Goal: Task Accomplishment & Management: Manage account settings

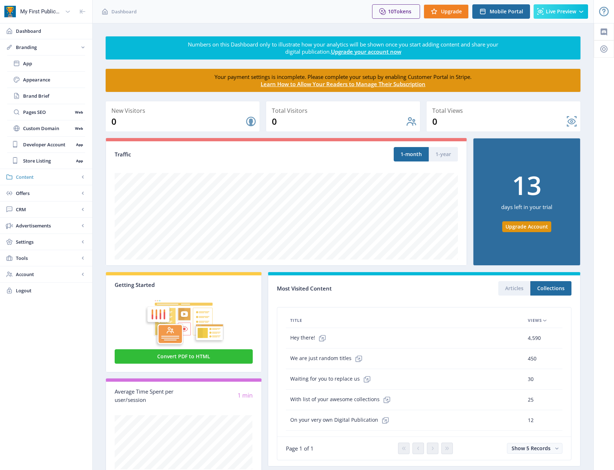
click at [38, 177] on span "Content" at bounding box center [47, 176] width 63 height 7
click at [35, 98] on span "Collections" at bounding box center [54, 95] width 62 height 7
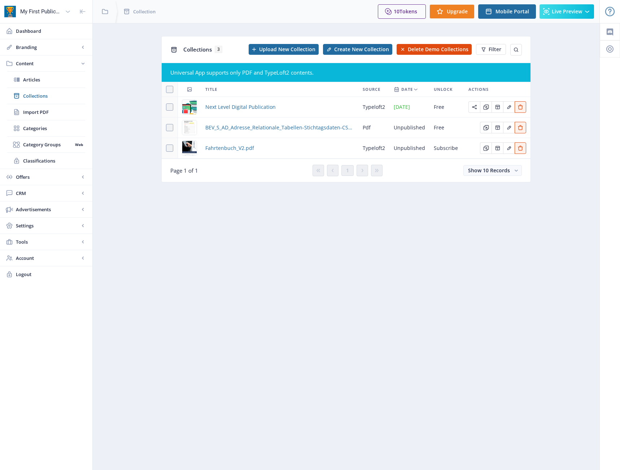
click at [243, 220] on nb-layout-column "Collections 3 Upload New Collection Create New Collection Delete Demo Collectio…" at bounding box center [345, 246] width 507 height 447
click at [46, 52] on link "Branding" at bounding box center [46, 47] width 92 height 16
click at [219, 49] on span "3" at bounding box center [219, 49] width 8 height 7
click at [255, 299] on nb-layout-column "Collections 3 Upload New Collection Create New Collection Delete Demo Collectio…" at bounding box center [345, 246] width 507 height 447
click at [229, 294] on nb-layout-column "Collections 3 Upload New Collection Create New Collection Delete Demo Collectio…" at bounding box center [345, 246] width 507 height 447
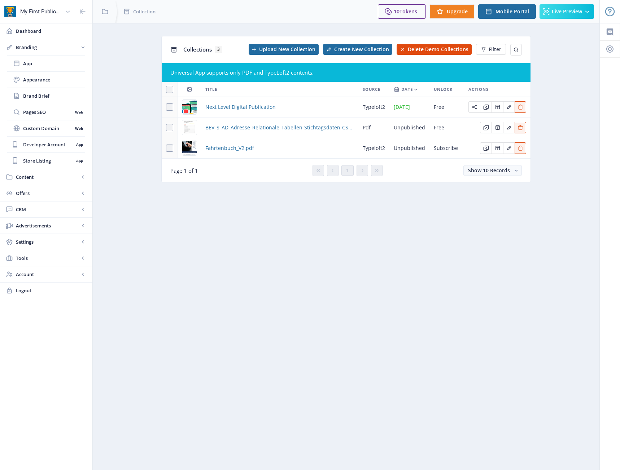
click at [356, 346] on nb-layout-column "Collections 3 Upload New Collection Create New Collection Delete Demo Collectio…" at bounding box center [345, 246] width 507 height 447
click at [297, 265] on nb-layout-column "Collections 3 Upload New Collection Create New Collection Delete Demo Collectio…" at bounding box center [345, 246] width 507 height 447
click at [296, 49] on span "Upload New Collection" at bounding box center [287, 50] width 56 height 6
click at [169, 242] on nb-layout-column "Collections 3 Initializing PDF Create New Collection Delete Demo Collections Fi…" at bounding box center [345, 246] width 507 height 447
click at [32, 67] on link "App" at bounding box center [46, 64] width 78 height 16
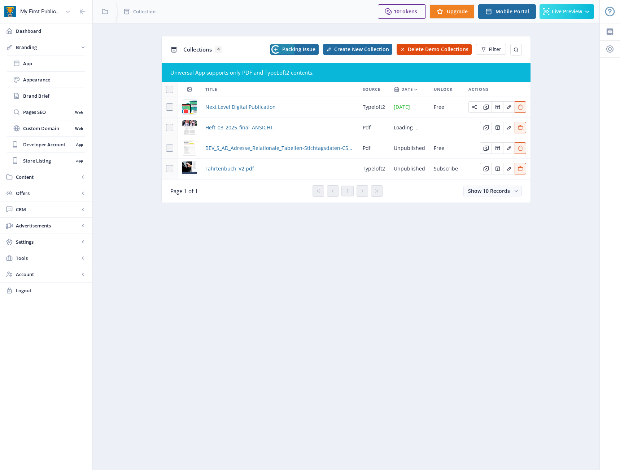
click at [188, 284] on nb-layout-column "Collections 4 Packing Issue Create New Collection Delete Demo Collections Filte…" at bounding box center [345, 246] width 507 height 447
click at [560, 9] on span "Live Preview" at bounding box center [566, 12] width 30 height 6
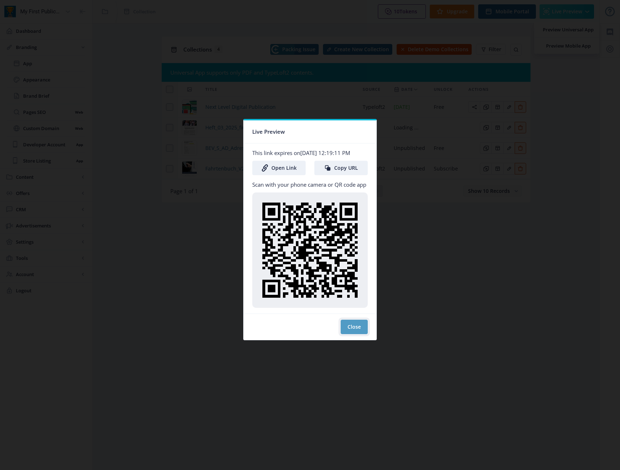
click at [355, 325] on button "Close" at bounding box center [353, 327] width 27 height 14
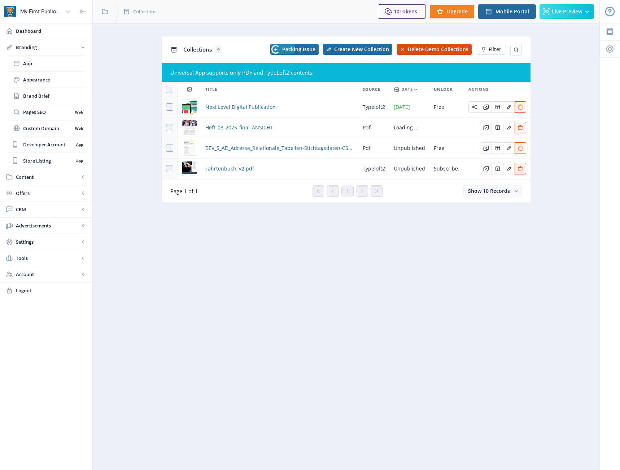
click at [393, 316] on nb-layout-column "Collections 4 Packing Issue Create New Collection Delete Demo Collections Filte…" at bounding box center [345, 246] width 507 height 447
click at [445, 49] on span "Delete Demo Collections" at bounding box center [438, 50] width 61 height 6
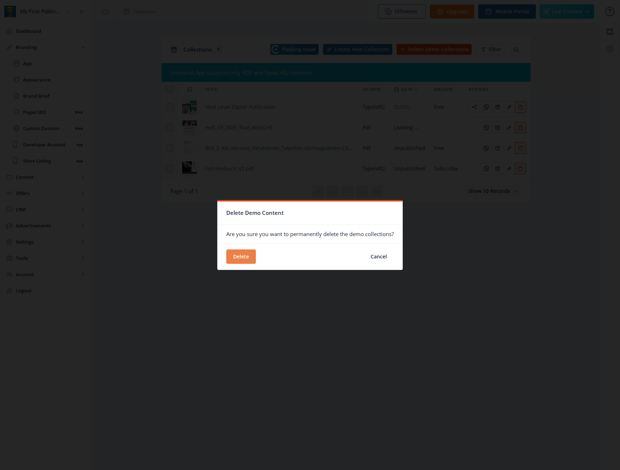
click at [241, 257] on button "Delete" at bounding box center [241, 257] width 30 height 14
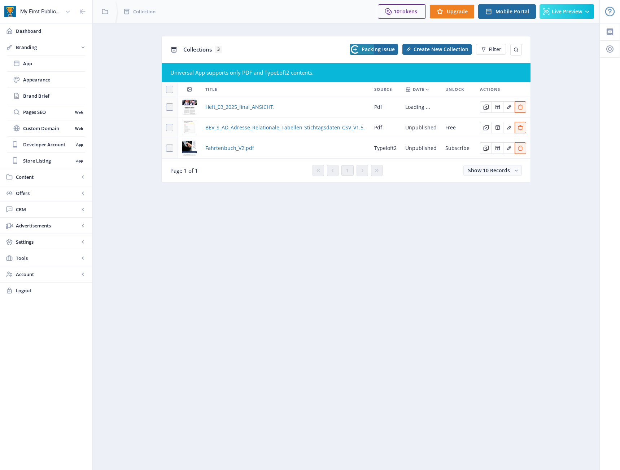
click at [356, 285] on nb-layout-column "Collections 3 Packing Issue Create New Collection Filter Universal App supports…" at bounding box center [345, 246] width 507 height 447
click at [611, 14] on icon at bounding box center [609, 11] width 7 height 7
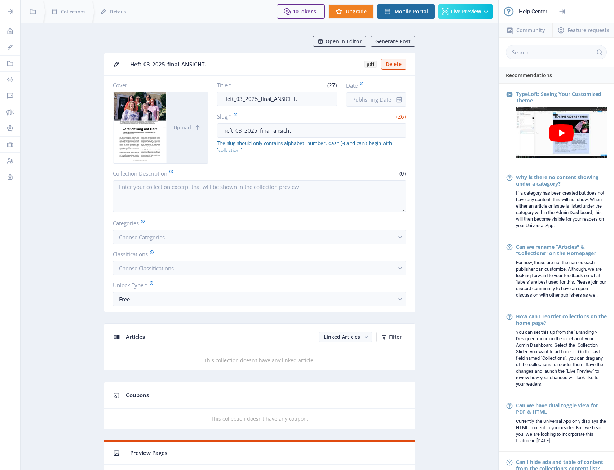
click at [15, 9] on div at bounding box center [10, -1] width 20 height 23
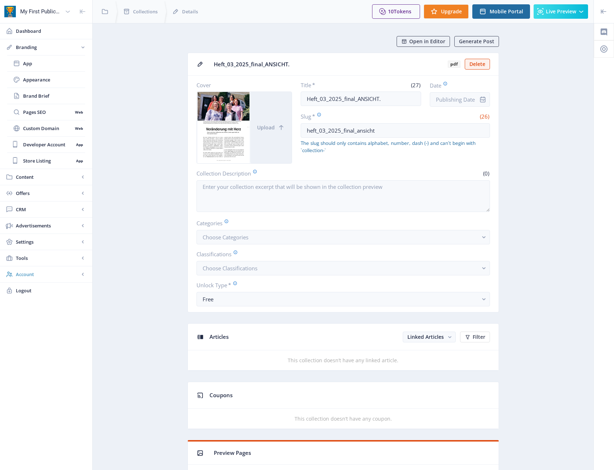
click at [50, 282] on link "Account" at bounding box center [46, 275] width 92 height 16
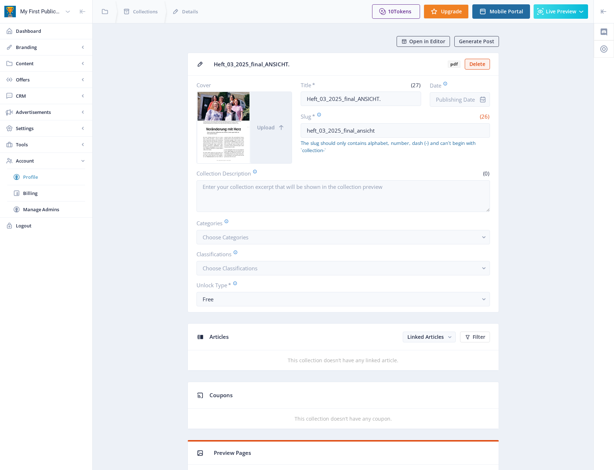
click at [45, 173] on span "Profile" at bounding box center [54, 176] width 62 height 7
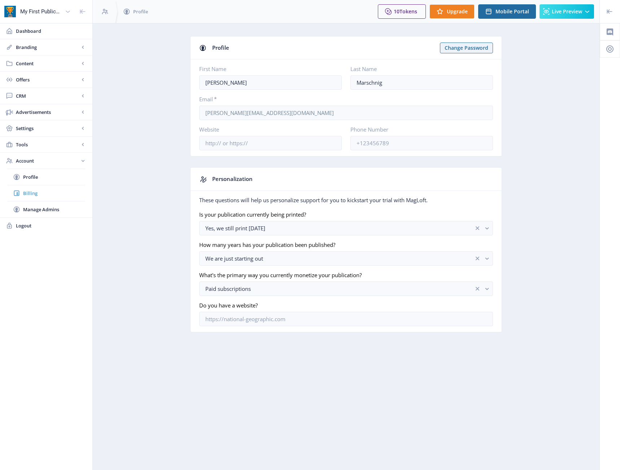
click at [40, 192] on span "Billing" at bounding box center [54, 193] width 62 height 7
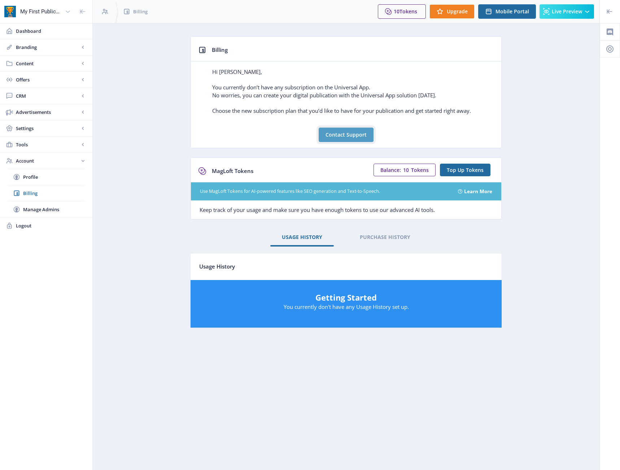
click at [347, 138] on button "Contact Support" at bounding box center [345, 135] width 55 height 14
click at [169, 381] on nb-layout-column "Billing Hi [PERSON_NAME], You currently don’t have any subscription on the Univ…" at bounding box center [345, 246] width 507 height 447
click at [463, 14] on span "Upgrade" at bounding box center [457, 12] width 21 height 6
click at [453, 10] on span "Upgrade" at bounding box center [457, 12] width 21 height 6
click at [50, 133] on link "Settings" at bounding box center [46, 128] width 92 height 16
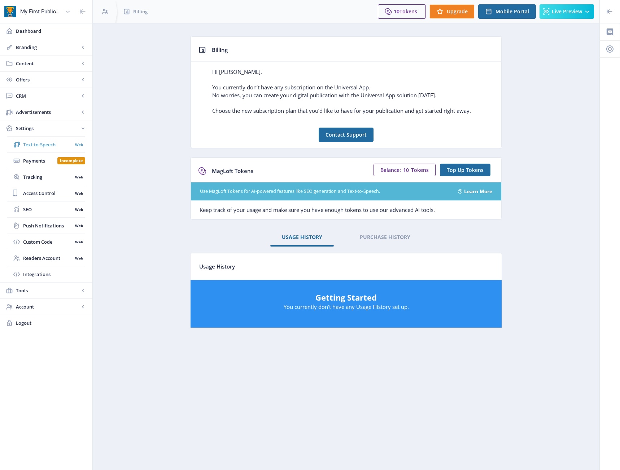
click at [37, 141] on span "Text-to-Speech" at bounding box center [47, 144] width 49 height 7
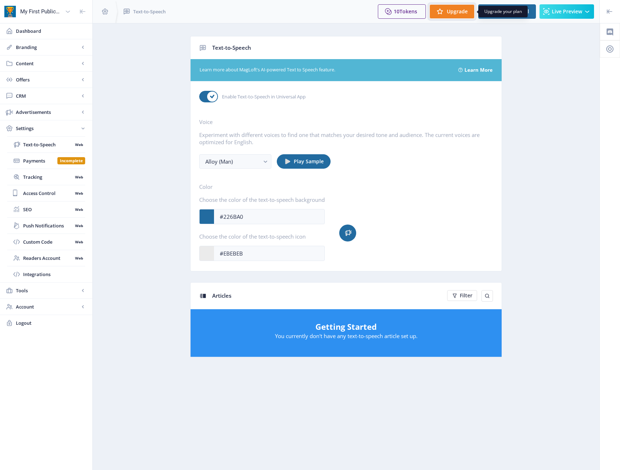
click at [453, 9] on span "Upgrade" at bounding box center [457, 12] width 21 height 6
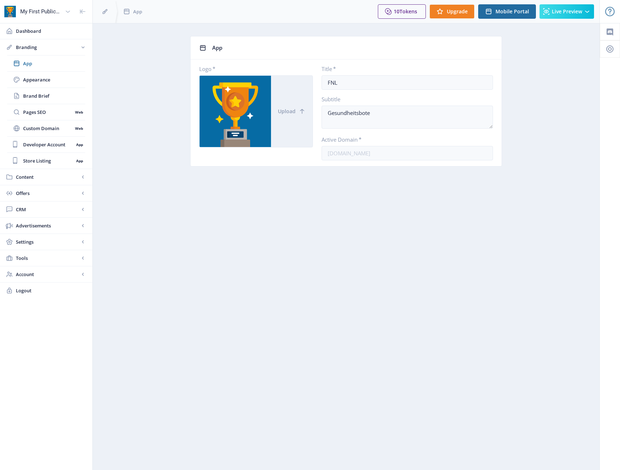
click at [237, 100] on div at bounding box center [234, 111] width 71 height 71
click at [289, 111] on span "Upload" at bounding box center [287, 112] width 18 height 6
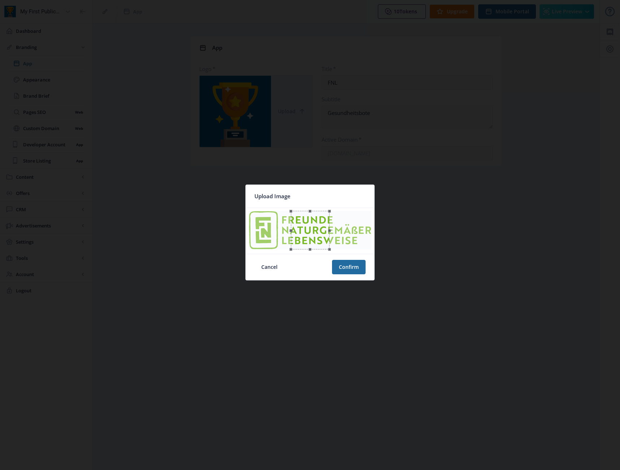
drag, startPoint x: 291, startPoint y: 227, endPoint x: 235, endPoint y: 232, distance: 56.1
click at [235, 232] on div "Upload Image Cancel Confirm" at bounding box center [310, 235] width 620 height 470
drag, startPoint x: 312, startPoint y: 224, endPoint x: 264, endPoint y: 224, distance: 47.6
click at [264, 224] on div at bounding box center [268, 230] width 39 height 39
drag, startPoint x: 289, startPoint y: 231, endPoint x: 281, endPoint y: 235, distance: 8.4
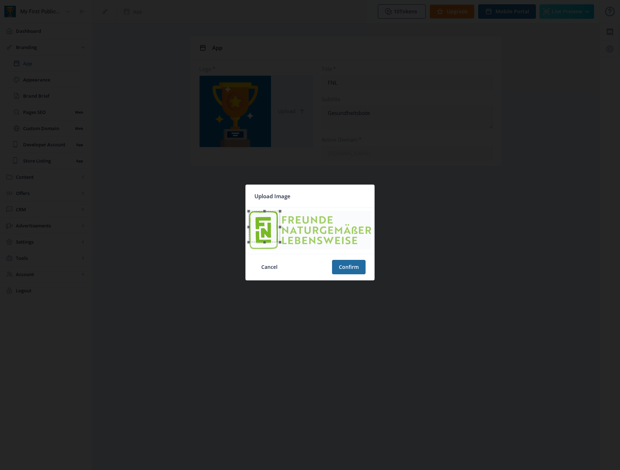
click at [281, 235] on span at bounding box center [280, 226] width 8 height 23
drag, startPoint x: 265, startPoint y: 243, endPoint x: 266, endPoint y: 258, distance: 14.8
click at [266, 258] on nb-card "Upload Image Cancel Confirm" at bounding box center [309, 233] width 129 height 96
click at [350, 271] on button "Confirm" at bounding box center [349, 267] width 34 height 14
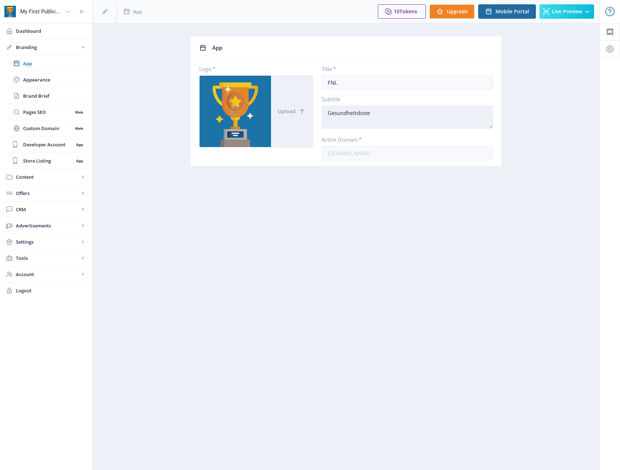
click at [419, 112] on textarea "Gesundheitsbote" at bounding box center [406, 117] width 171 height 23
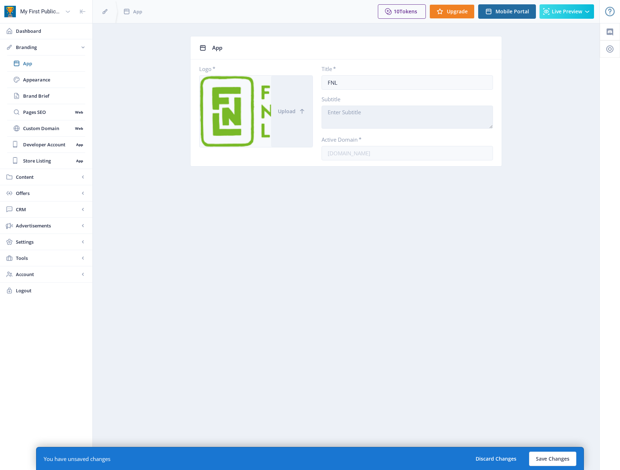
click at [365, 124] on textarea at bounding box center [406, 117] width 171 height 23
type textarea "Gesundheitsbote"
click at [405, 88] on input "FNL" at bounding box center [406, 82] width 171 height 14
paste input "Gesundheitsbote"
type input "FNL - Gesundheitsbote"
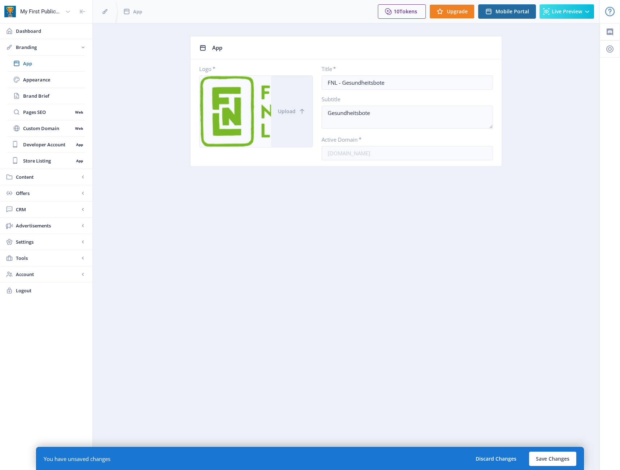
click at [392, 251] on nb-layout-column "App Logo * Upload Title * FNL - Gesundheitsbote Subtitle Gesundheitsbote Active…" at bounding box center [345, 246] width 507 height 447
click at [405, 117] on textarea "Gesundheitsbote" at bounding box center [406, 117] width 171 height 23
click at [546, 461] on button "Save Changes" at bounding box center [552, 459] width 47 height 14
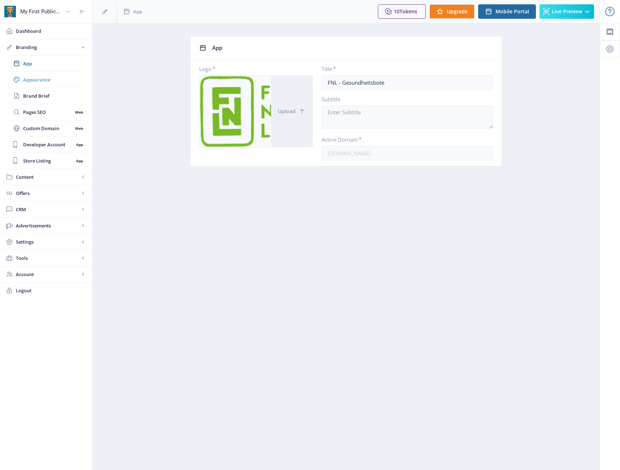
click at [50, 82] on span "Appearance" at bounding box center [54, 79] width 62 height 7
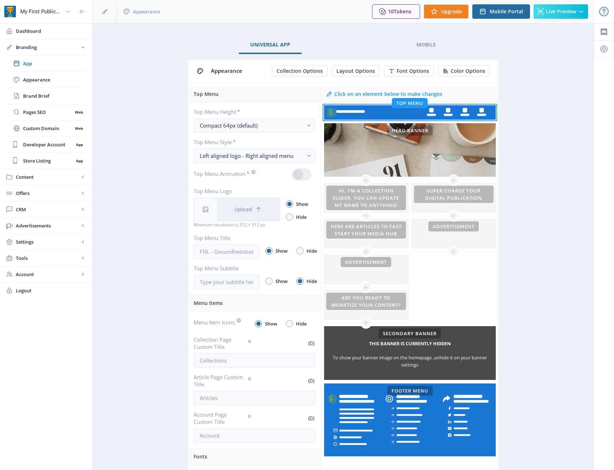
click at [354, 213] on div "Hi, I’m a Collection Slider. You can update my name to anything! Here are Artic…" at bounding box center [366, 253] width 84 height 146
click at [351, 202] on div at bounding box center [366, 198] width 84 height 29
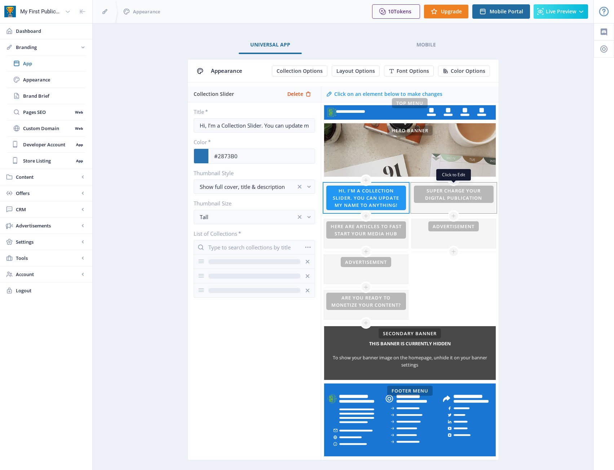
click at [452, 200] on div at bounding box center [454, 198] width 84 height 29
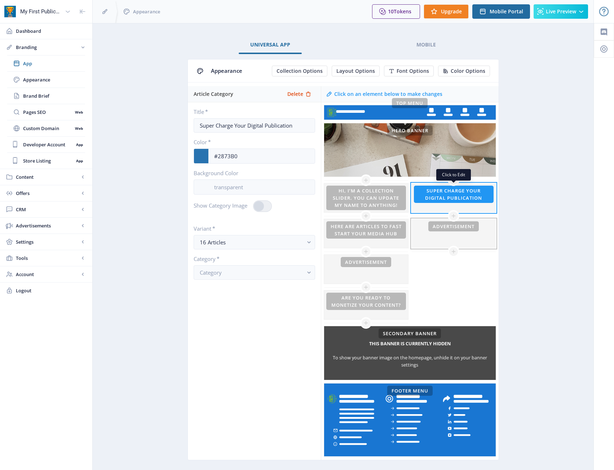
click at [454, 243] on div at bounding box center [454, 233] width 84 height 29
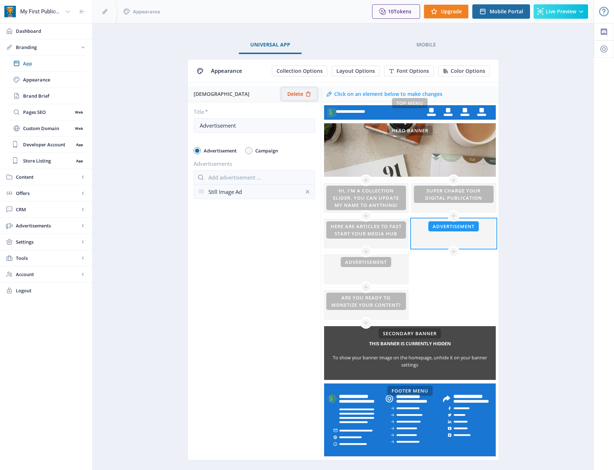
click at [300, 97] on span "Delete" at bounding box center [295, 94] width 16 height 6
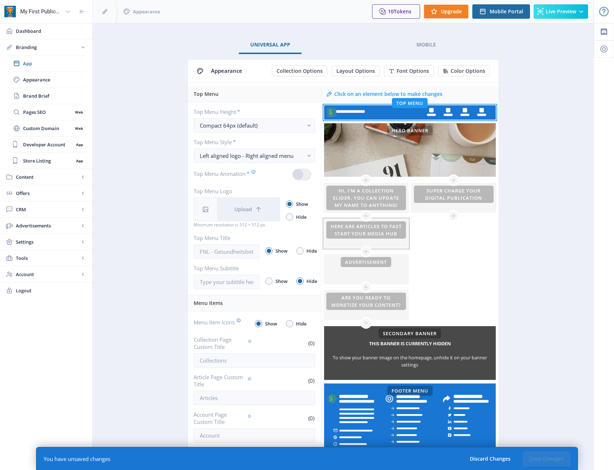
click at [380, 234] on div at bounding box center [366, 233] width 84 height 29
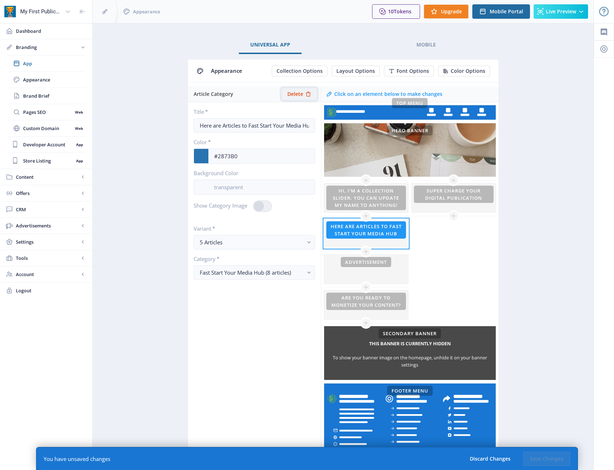
click at [302, 98] on button "Delete" at bounding box center [299, 94] width 35 height 12
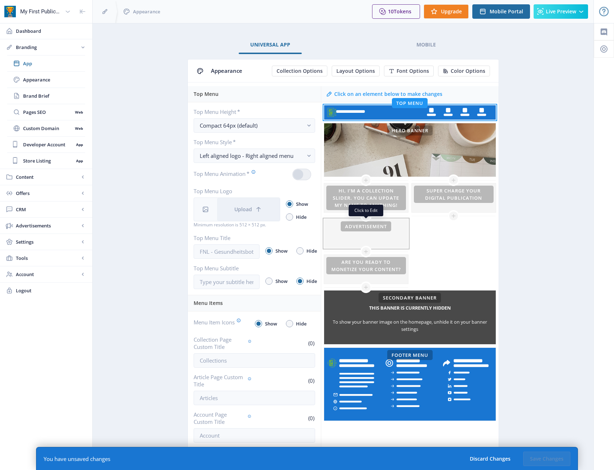
click at [377, 241] on div at bounding box center [366, 233] width 84 height 29
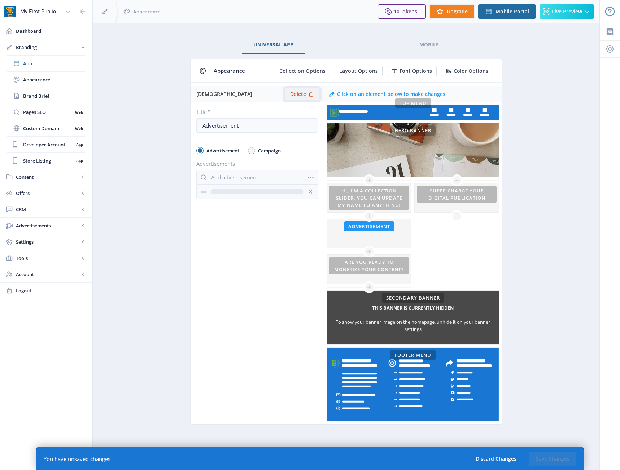
click at [299, 90] on button "Delete" at bounding box center [302, 94] width 35 height 12
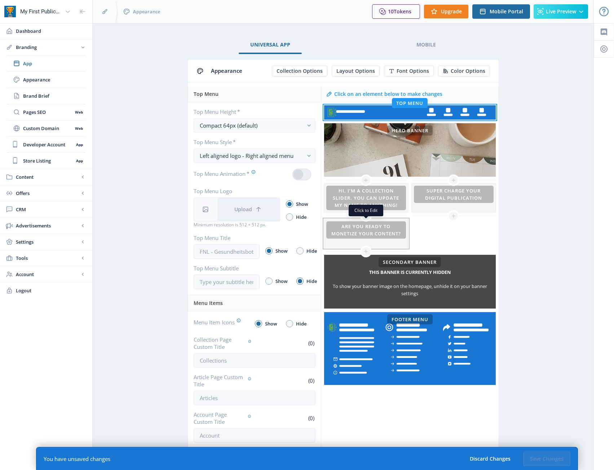
click at [391, 232] on div at bounding box center [366, 233] width 84 height 29
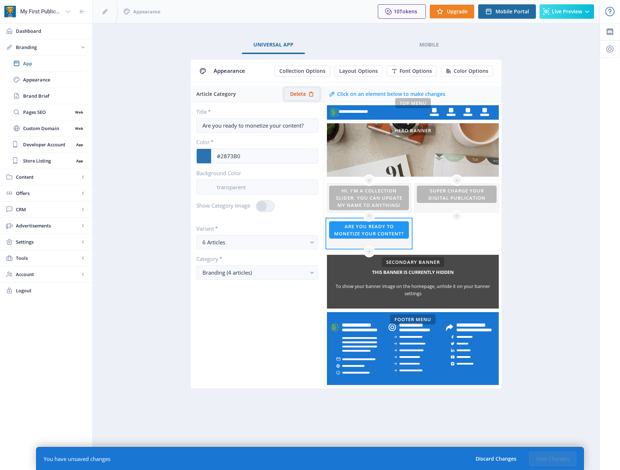
click at [301, 96] on span "Delete" at bounding box center [298, 94] width 16 height 6
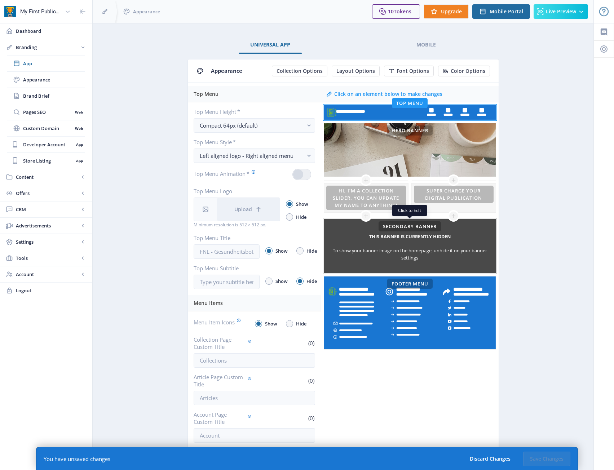
click at [460, 261] on div "To show your banner image on the homepage, unhide it on your banner settings" at bounding box center [410, 254] width 172 height 14
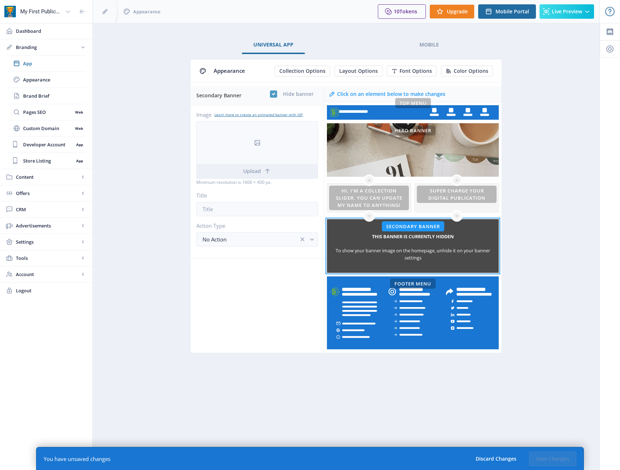
click at [275, 96] on icon at bounding box center [273, 94] width 3 height 7
click at [270, 94] on input "checkbox" at bounding box center [270, 94] width 0 height 0
checkbox input "false"
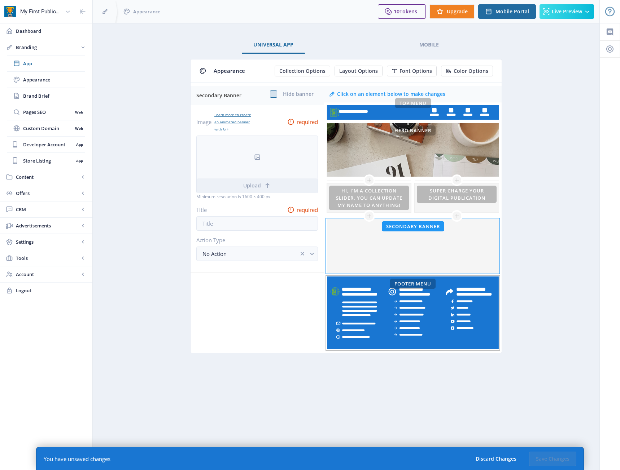
click at [436, 328] on rect at bounding box center [413, 313] width 172 height 73
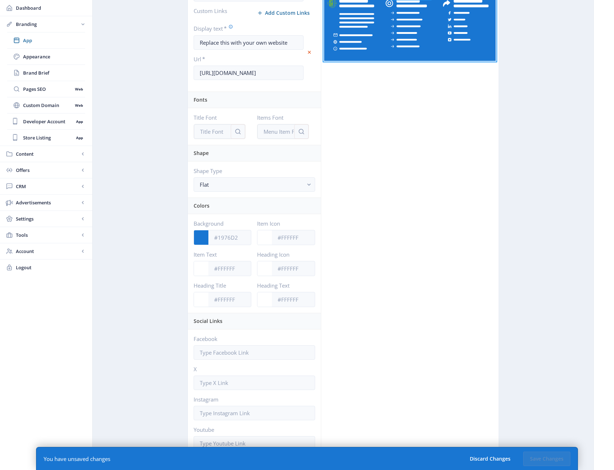
scroll to position [419, 0]
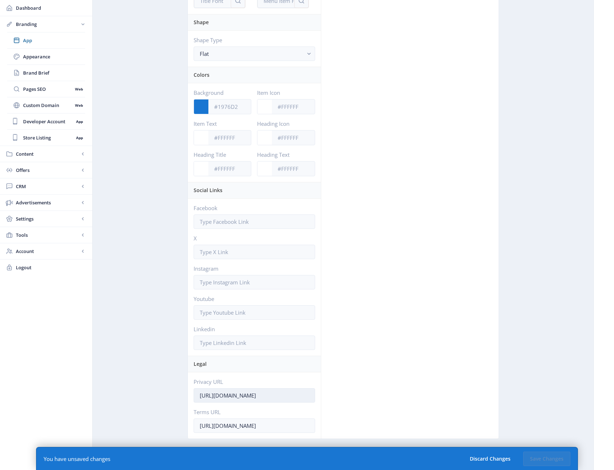
click at [281, 396] on input "http://www.magloft.com/publications/15868/privacy" at bounding box center [255, 395] width 122 height 14
click at [383, 371] on div "Click on an element below to make changes Top Menu Hero Banner This banner is c…" at bounding box center [410, 53] width 178 height 772
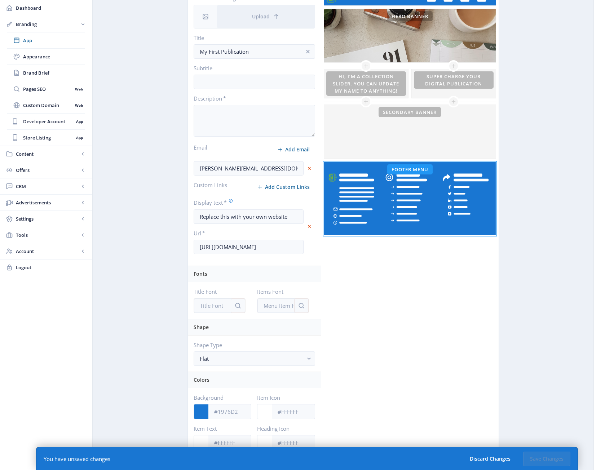
scroll to position [131, 0]
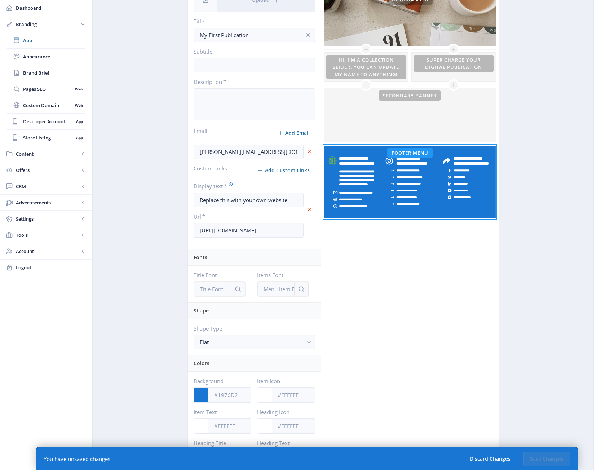
click at [194, 396] on div at bounding box center [201, 395] width 14 height 14
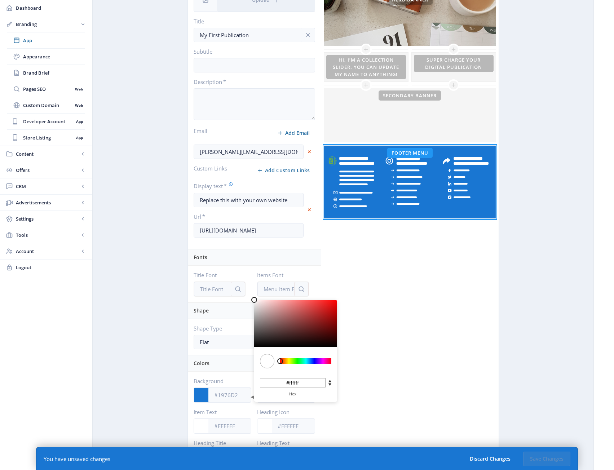
click at [270, 363] on div at bounding box center [267, 361] width 14 height 14
type input "#7A6A6A"
type input "#7a6a6a"
type input "#807070"
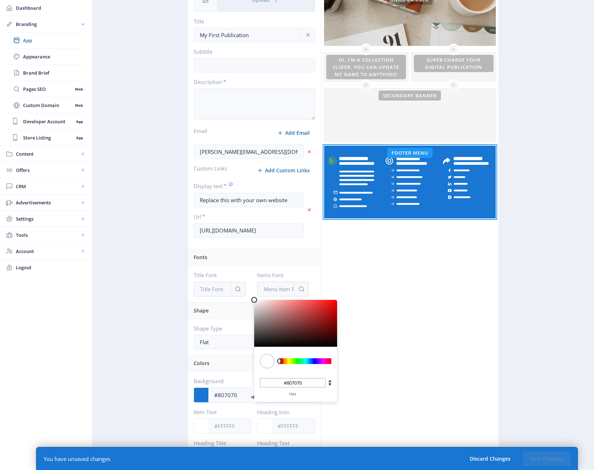
type input "#877777"
type input "#8D7E7E"
type input "#8d7e7e"
type input "#958585"
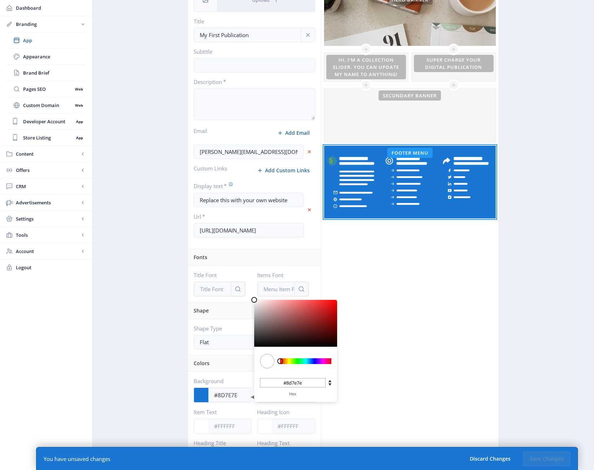
type input "#958585"
type input "#9F8F8F"
type input "#9f8f8f"
type input "#A99999"
type input "#a99999"
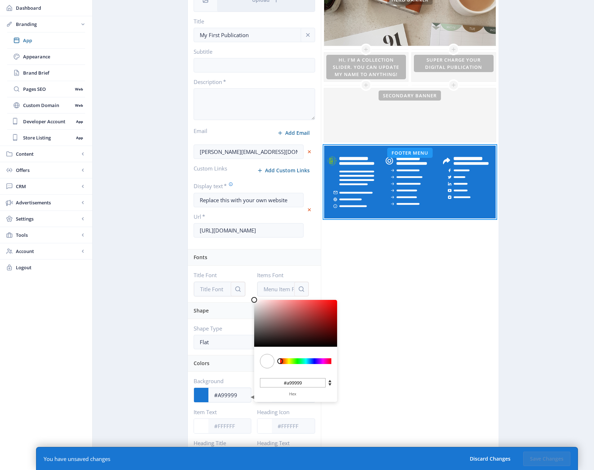
type input "#B6A7A7"
type input "#b6a7a7"
type input "#BEB0B0"
type input "#beb0b0"
type input "#C6B9B9"
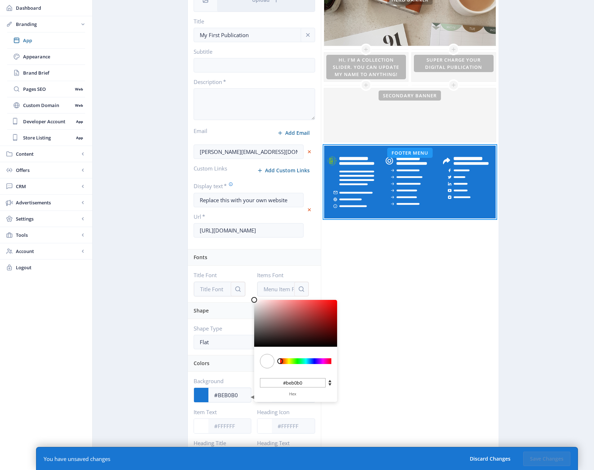
type input "#c6b9b9"
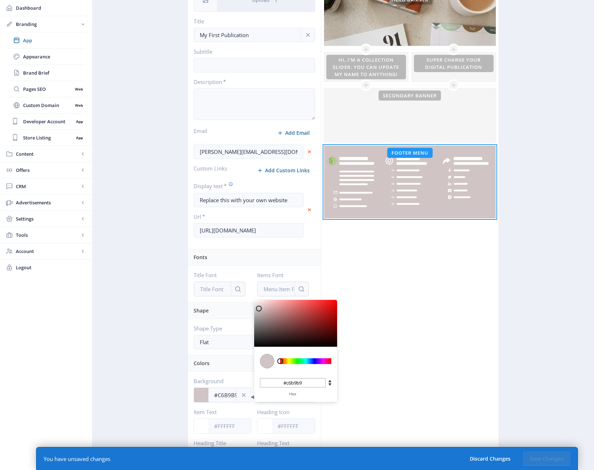
type input "#D0C4C4"
type input "#d0c4c4"
type input "#D8CDCD"
type input "#d8cdcd"
type input "#DAD0D0"
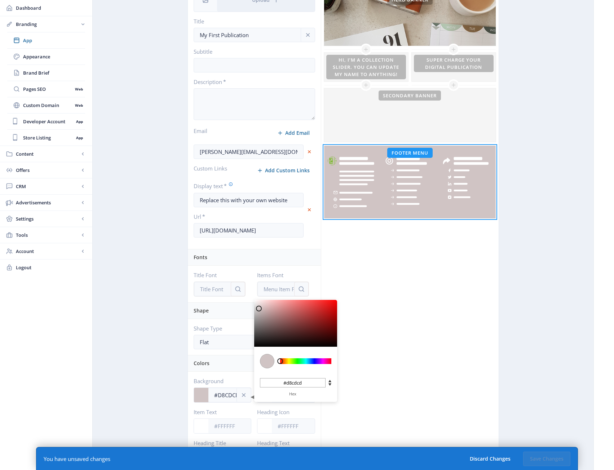
type input "#dad0d0"
type input "#E0D7D7"
type input "#e0d7d7"
type input "#E0D8D8"
type input "#e0d8d8"
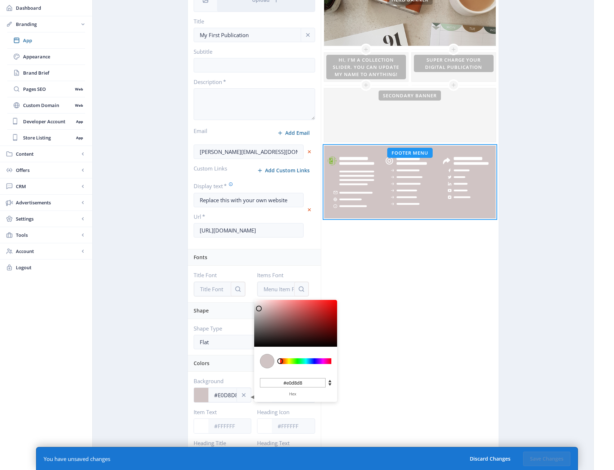
type input "#E2DADA"
type input "#e2dada"
type input "#E2DBDB"
type input "#e2dbdb"
type input "#E6E2E2"
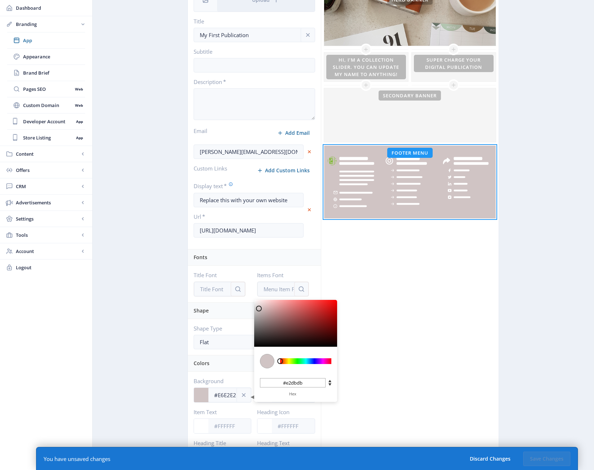
type input "#e6e2e2"
type input "#E9E8E8"
type input "#e9e8e8"
type input "#EFEFEF"
type input "#efefef"
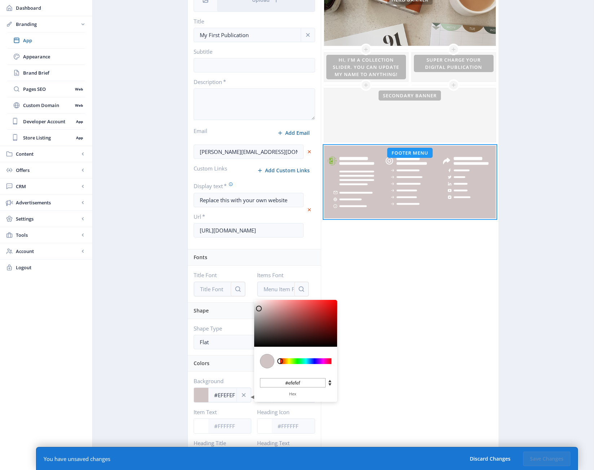
type input "#F1F1F1"
type input "#f1f1f1"
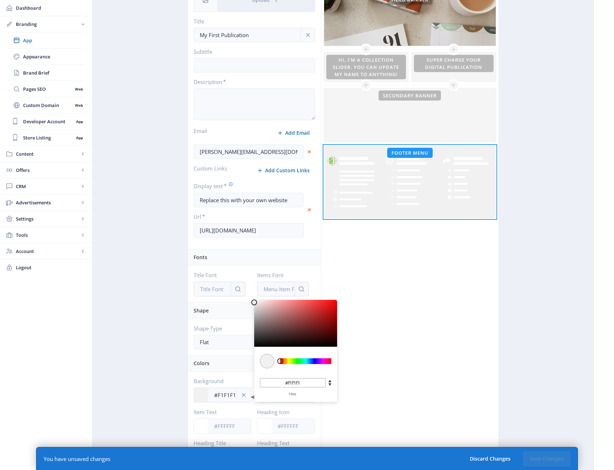
type input "#F3F3F3"
type input "#f3f3f3"
type input "#F9F9F9"
type input "#f9f9f9"
type input "#FBFBFB"
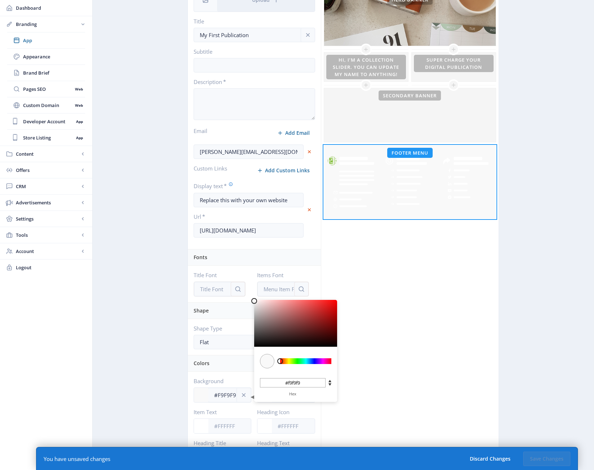
type input "#fbfbfb"
type input "#FFFFFF"
type input "#ffffff"
drag, startPoint x: 265, startPoint y: 325, endPoint x: 252, endPoint y: 300, distance: 27.7
click at [254, 300] on div at bounding box center [295, 323] width 83 height 47
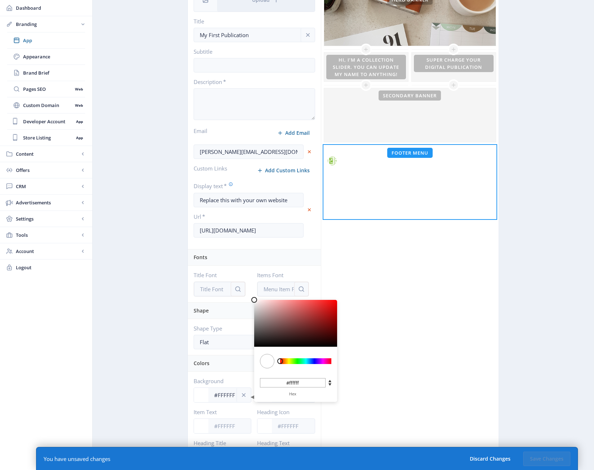
click at [388, 303] on div "Click on an element below to make changes Top Menu Hero Banner This banner is c…" at bounding box center [410, 341] width 178 height 772
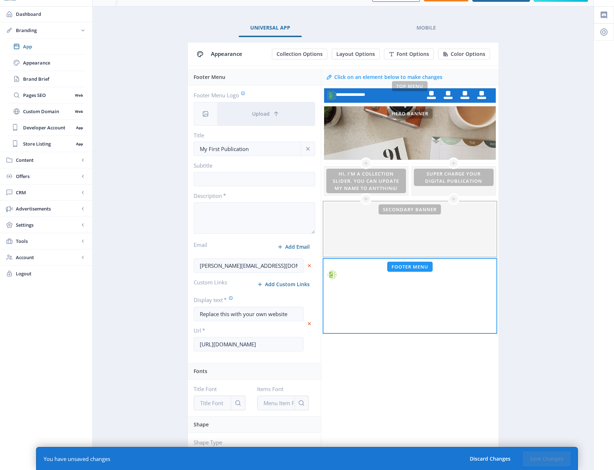
scroll to position [0, 0]
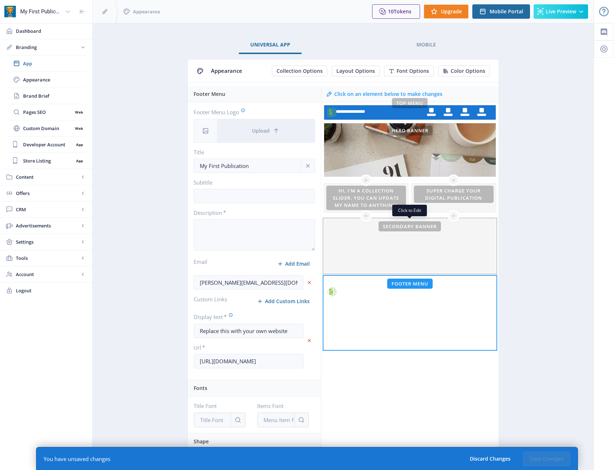
click at [352, 252] on div "This banner is currently hidden To show your banner image on the homepage, unhi…" at bounding box center [410, 246] width 172 height 54
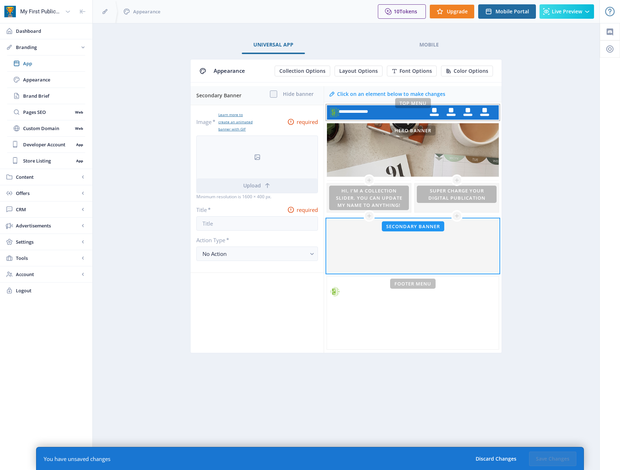
click at [392, 114] on rect at bounding box center [413, 112] width 172 height 14
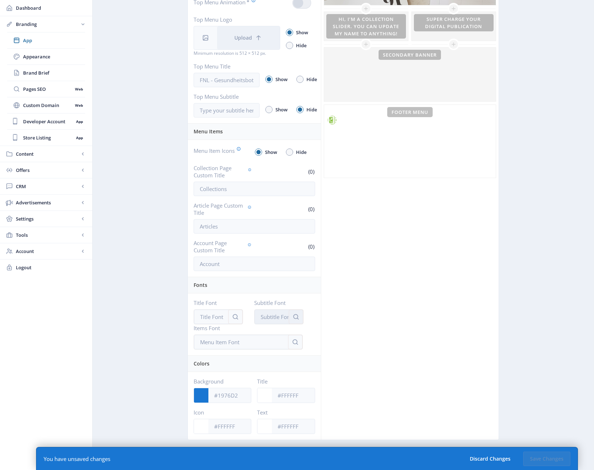
scroll to position [173, 0]
click at [198, 396] on div at bounding box center [201, 394] width 14 height 14
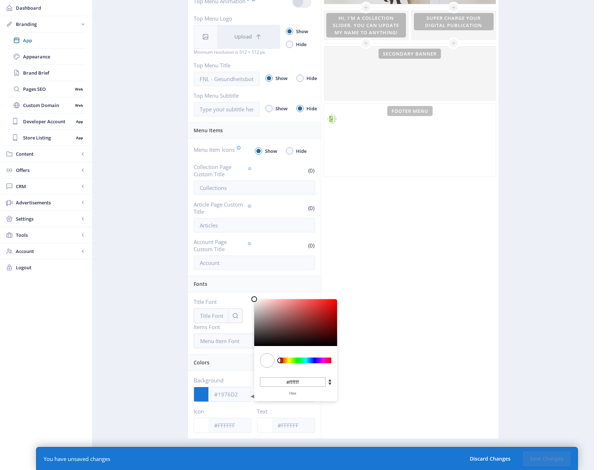
type input "#DAA0A0"
type input "#daa0a0"
type input "#DEA6A6"
type input "#dea6a6"
type input "#E4B0B0"
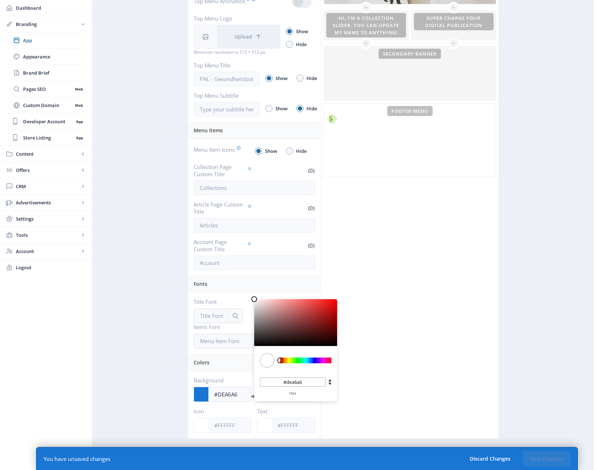
type input "#e4b0b0"
type input "#E7B6B6"
type input "#e7b6b6"
type input "#EBBCBC"
type input "#ebbcbc"
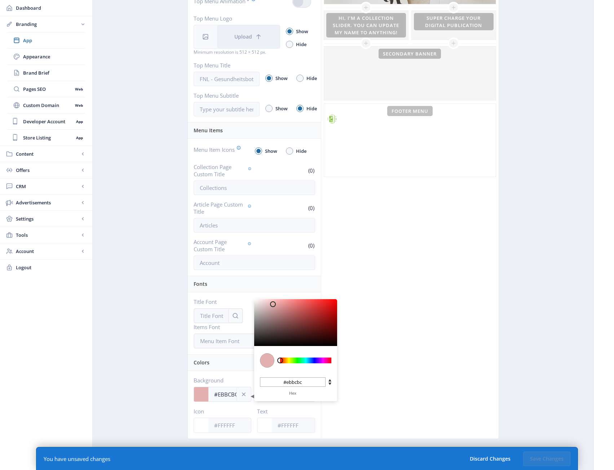
type input "#EFC4C4"
type input "#efc4c4"
type input "#F3CCCC"
type input "#f3cccc"
type input "#F7D1D1"
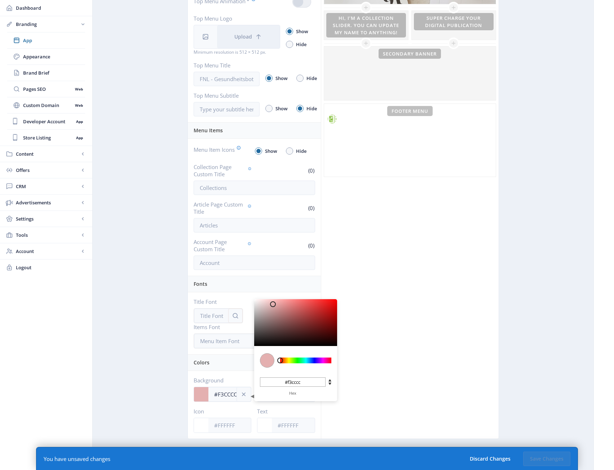
type input "#f7d1d1"
type input "#FBD9D9"
type input "#fbd9d9"
type input "#FDDEDE"
type input "#fddede"
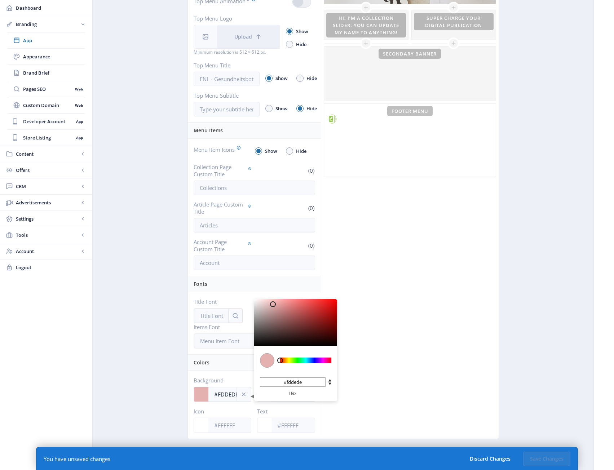
type input "#FFE3E3"
type input "#ffe3e3"
type input "#FFE7E7"
type input "#ffe7e7"
type input "#FFE8E8"
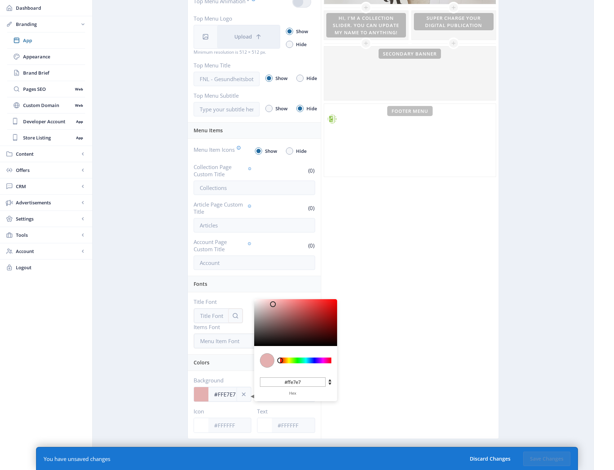
type input "#ffe8e8"
type input "#FFE9E9"
type input "#ffe9e9"
type input "#FFECEC"
type input "#ffecec"
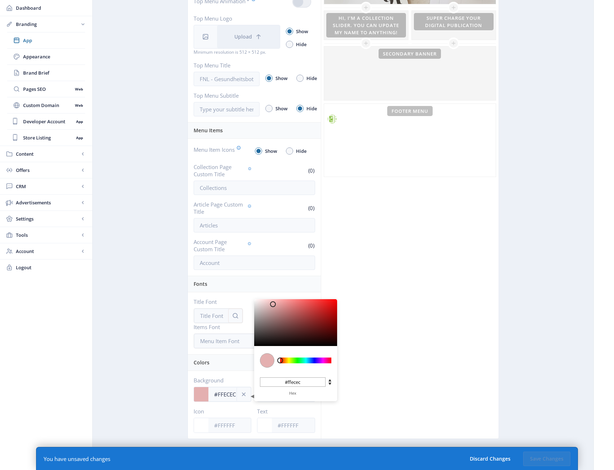
type input "#FFEDED"
type input "#ffeded"
type input "#FFEEEE"
type input "#ffeeee"
type input "#FFF1F1"
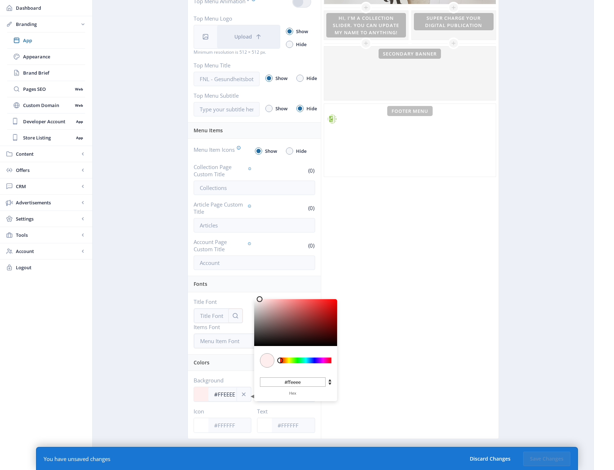
type input "#fff1f1"
type input "#FFF2F2"
type input "#fff2f2"
type input "#FFF4F4"
type input "#fff4f4"
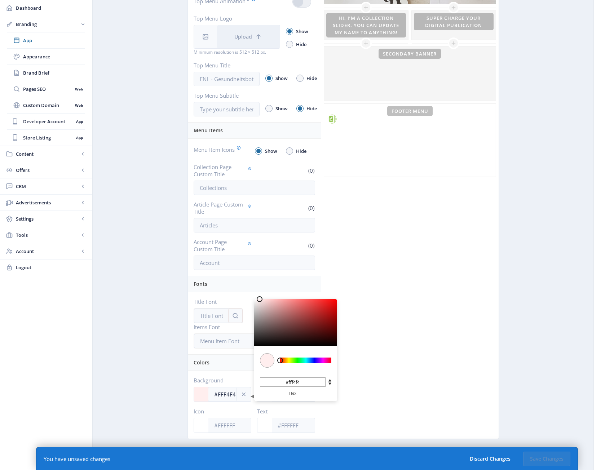
type input "#FFF6F6"
type input "#fff6f6"
type input "#FFF8F8"
type input "#fff8f8"
type input "#FFFAFA"
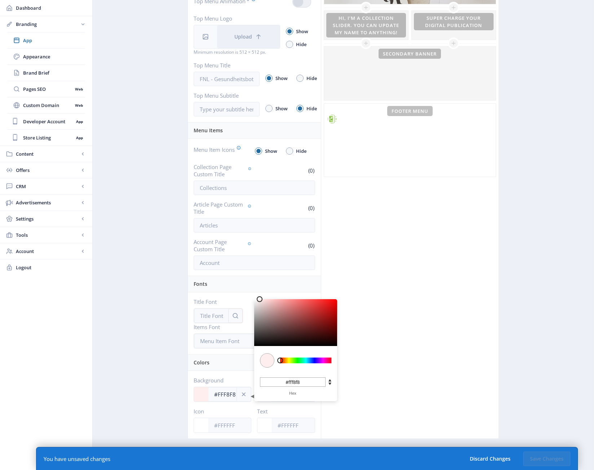
type input "#fffafa"
type input "#FFFBFB"
type input "#fffbfb"
type input "#FFFCFC"
type input "#fffcfc"
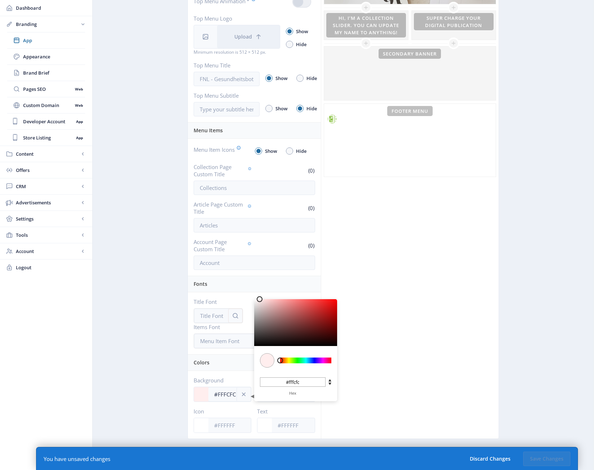
type input "#FFFFFF"
type input "#ffffff"
drag, startPoint x: 273, startPoint y: 304, endPoint x: 252, endPoint y: 298, distance: 21.9
click at [254, 299] on div at bounding box center [295, 322] width 83 height 47
click at [391, 383] on div "Click on an element below to make changes Top Menu Hero Banner This banner is c…" at bounding box center [410, 175] width 178 height 525
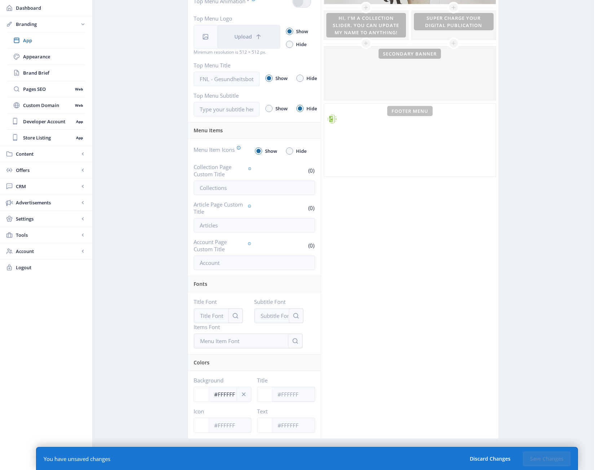
click at [263, 392] on div at bounding box center [265, 394] width 14 height 14
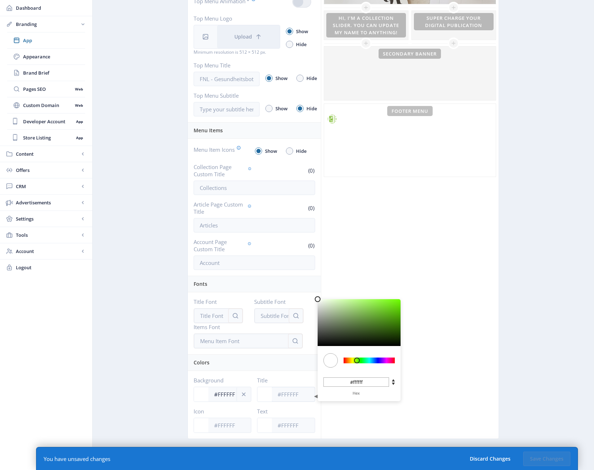
drag, startPoint x: 344, startPoint y: 360, endPoint x: 358, endPoint y: 360, distance: 13.3
click at [358, 360] on div at bounding box center [357, 361] width 6 height 6
type input "#70FD23"
type input "#70fd23"
type input "#71FD24"
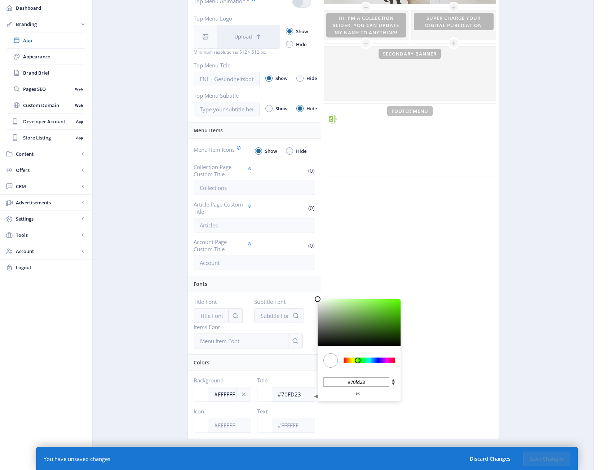
type input "#71fd24"
type input "#74FF28"
type input "#74ff28"
type input "#77FF2C"
type input "#77ff2c"
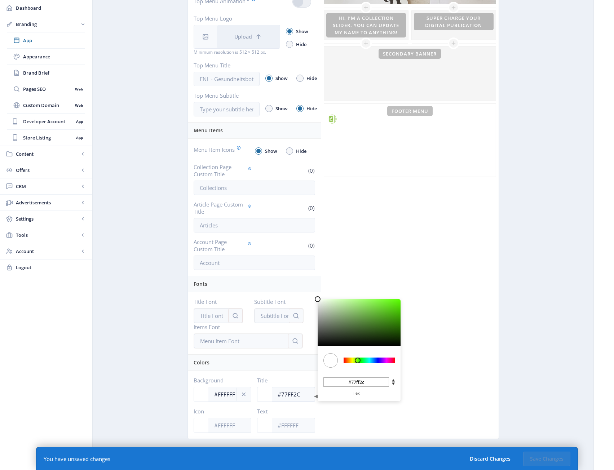
type input "#79FF30"
type input "#79ff30"
type input "#7CFF35"
type input "#7cff35"
type input "#80FF3B"
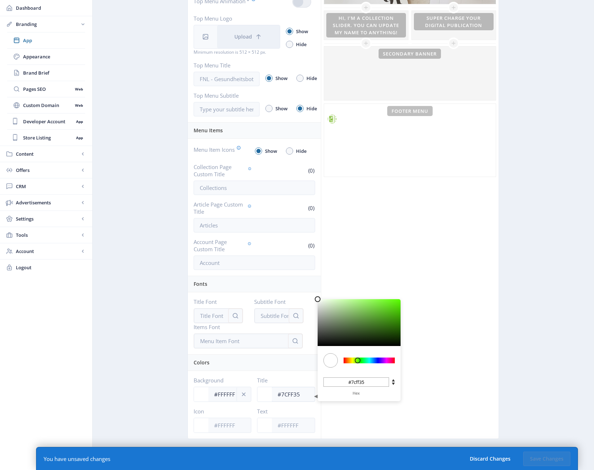
type input "#80ff3b"
type input "#83FF40"
type input "#83ff40"
type input "#86FF44"
type input "#86ff44"
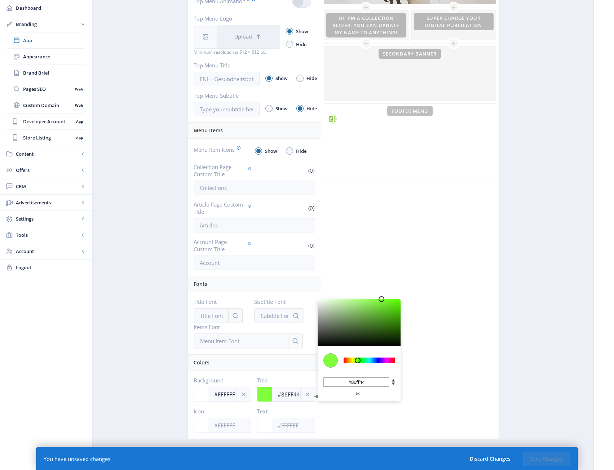
type input "#84FB43"
type input "#84fb43"
type input "#83F943"
type input "#83f943"
type input "#82F743"
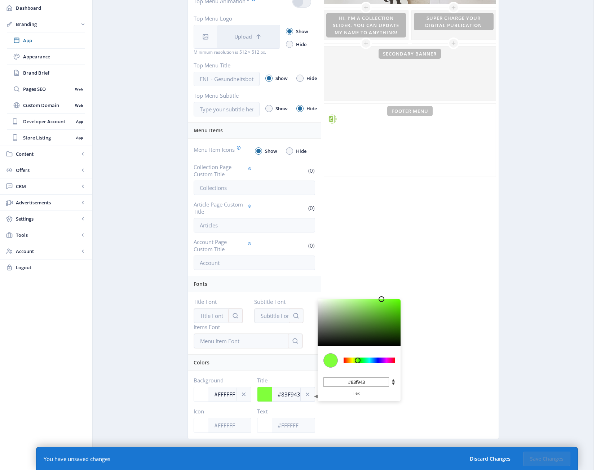
type input "#82f743"
type input "#81F343"
type input "#81f343"
type input "#80F143"
type input "#80f143"
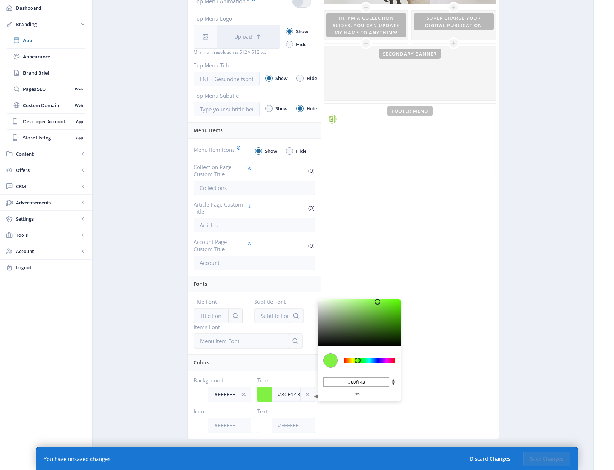
type input "#81F144"
type input "#81f144"
type input "#84F148"
type input "#84f148"
type input "#85F14A"
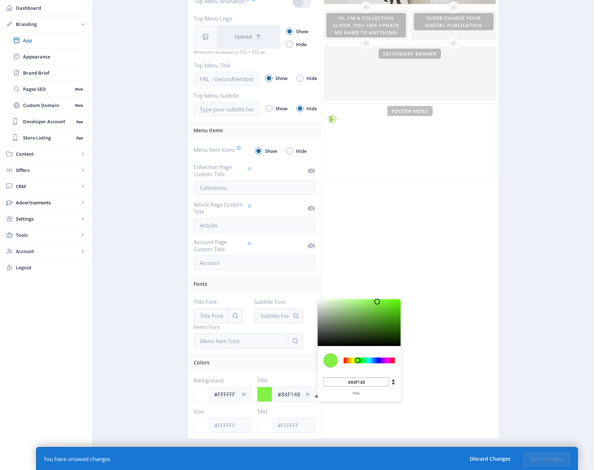
type input "#85f14a"
type input "#88F14F"
type input "#88f14f"
type input "#88EF50"
type input "#88ef50"
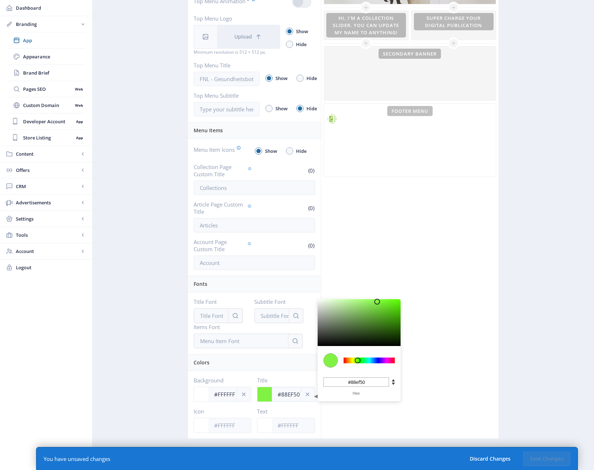
type input "#8BEF54"
type input "#8bef54"
type input "#8BED56"
type input "#8bed56"
drag, startPoint x: 389, startPoint y: 300, endPoint x: 371, endPoint y: 303, distance: 18.6
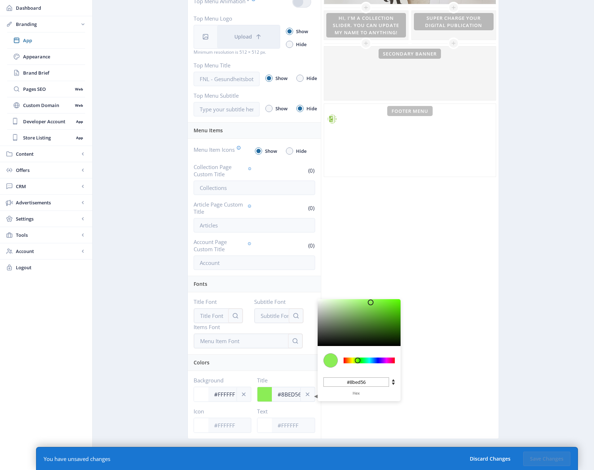
click at [371, 303] on div at bounding box center [359, 322] width 83 height 47
click at [435, 262] on div "Click on an element below to make changes Top Menu Hero Banner This banner is c…" at bounding box center [410, 175] width 178 height 525
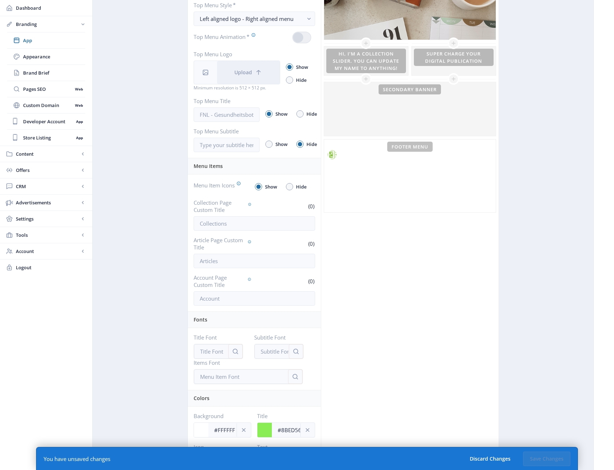
click at [427, 321] on div "Click on an element below to make changes Top Menu Hero Banner This banner is c…" at bounding box center [410, 211] width 178 height 525
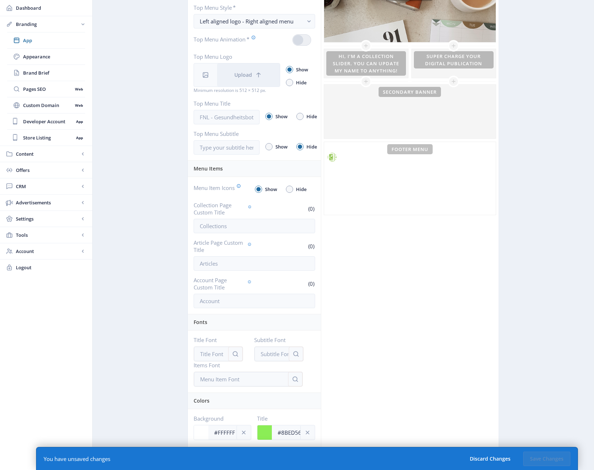
scroll to position [0, 0]
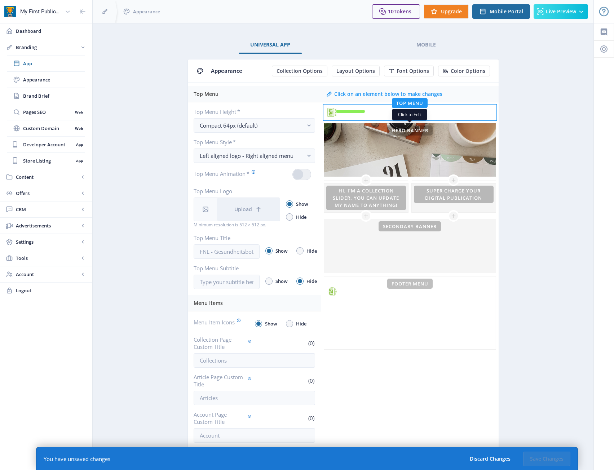
click at [570, 114] on app-branding-designer "Universal App Mobile Appearance Collection Options Layout Options Font Options …" at bounding box center [343, 332] width 476 height 593
click at [406, 94] on div "Click on an element below to make changes" at bounding box center [388, 94] width 108 height 7
click at [546, 366] on app-branding-designer "Universal App Mobile Appearance Collection Options Layout Options Font Options …" at bounding box center [343, 332] width 476 height 593
click at [480, 71] on span "Color Options" at bounding box center [468, 71] width 35 height 6
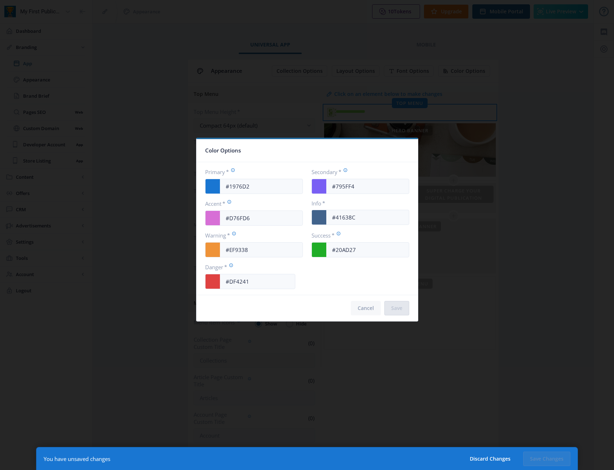
click at [355, 308] on button "Cancel" at bounding box center [366, 308] width 30 height 14
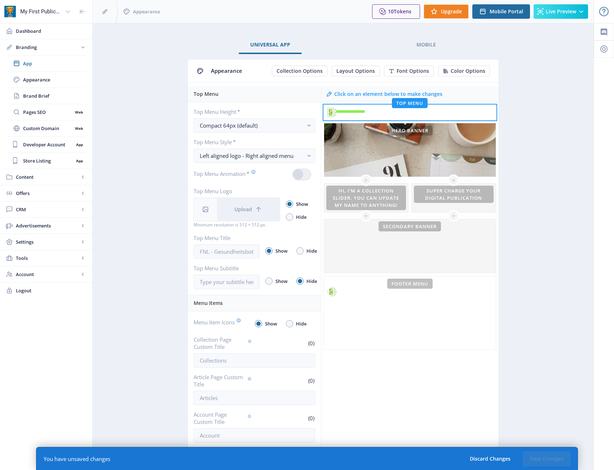
click at [453, 369] on div "Click on an element below to make changes Top Menu Hero Banner This banner is c…" at bounding box center [410, 348] width 178 height 525
click at [533, 359] on app-branding-designer "Universal App Mobile Appearance Collection Options Layout Options Font Options …" at bounding box center [343, 332] width 476 height 593
click at [607, 30] on icon at bounding box center [604, 31] width 6 height 7
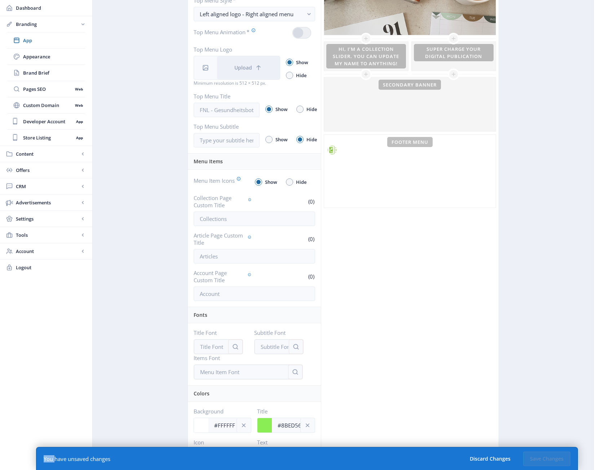
scroll to position [144, 0]
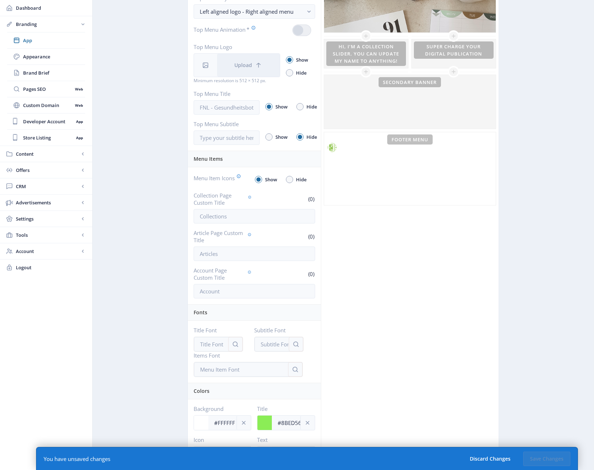
click at [92, 459] on div "You have unsaved changes" at bounding box center [77, 459] width 67 height 7
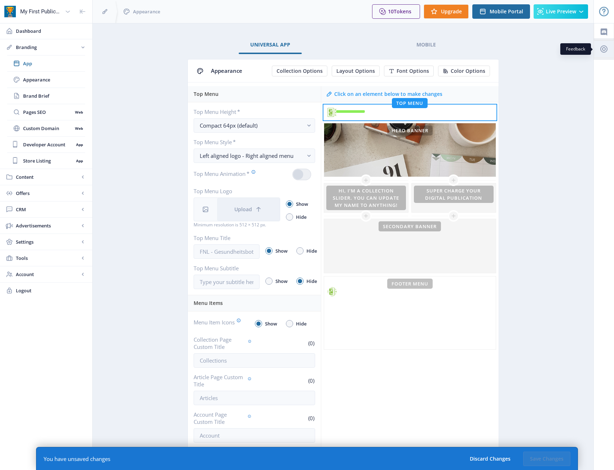
click at [603, 48] on icon at bounding box center [604, 49] width 9 height 9
click at [603, 53] on icon at bounding box center [604, 49] width 9 height 9
click at [604, 10] on div at bounding box center [604, -1] width 20 height 23
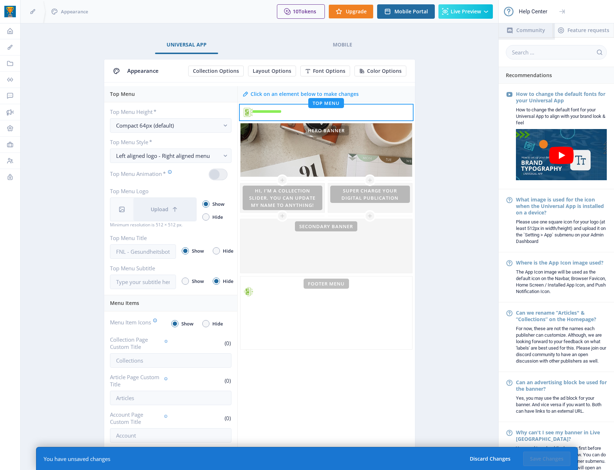
click at [532, 29] on link "Community" at bounding box center [526, 30] width 54 height 14
click at [458, 269] on app-branding-designer "Universal App Mobile Appearance Collection Options Layout Options Font Options …" at bounding box center [259, 332] width 453 height 593
click at [216, 175] on span at bounding box center [215, 175] width 10 height 10
click at [415, 87] on div "Click on an element below to make changes" at bounding box center [326, 94] width 177 height 16
click at [333, 43] on span "Mobile" at bounding box center [342, 45] width 19 height 6
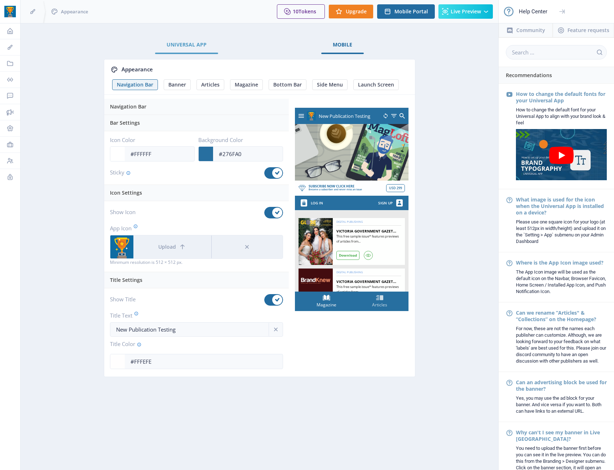
click at [188, 45] on span "Universal App" at bounding box center [187, 45] width 40 height 6
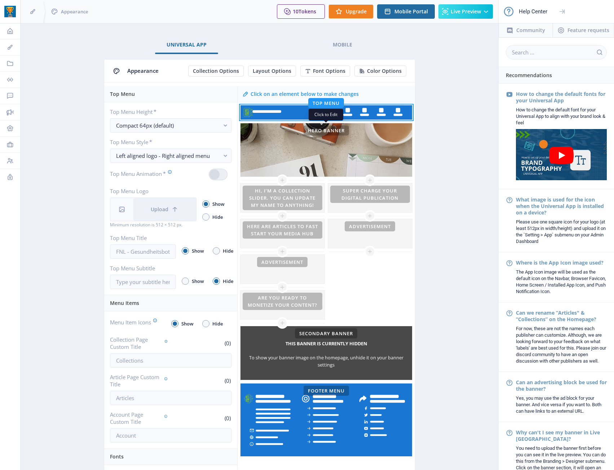
click at [448, 146] on app-branding-designer "Universal App Mobile Appearance Collection Options Layout Options Font Options …" at bounding box center [259, 332] width 453 height 593
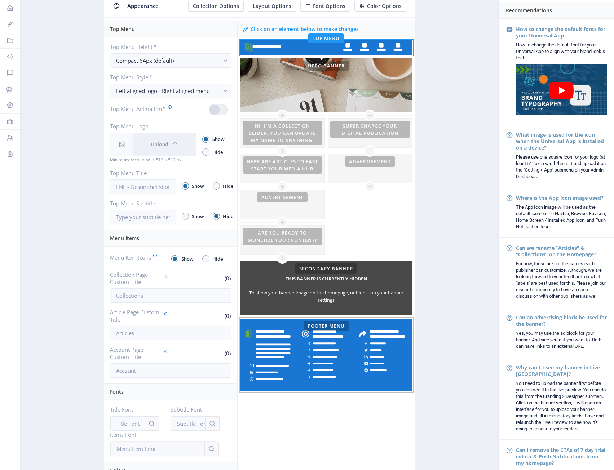
scroll to position [72, 0]
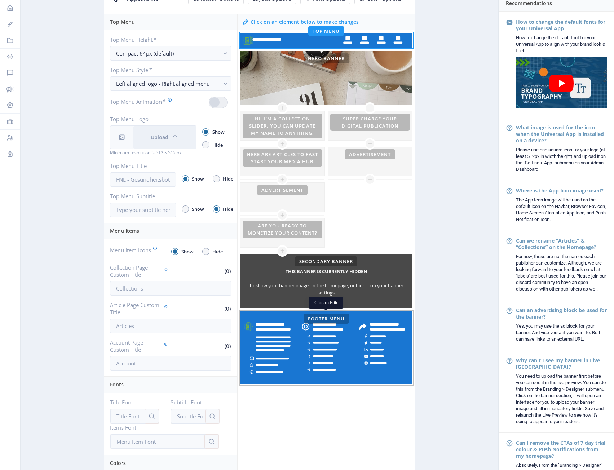
click at [366, 342] on rect at bounding box center [327, 348] width 172 height 73
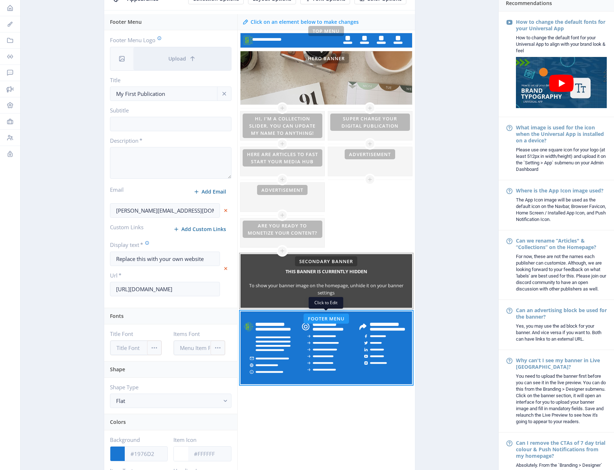
click at [366, 272] on h5 "This banner is currently hidden" at bounding box center [327, 272] width 82 height 12
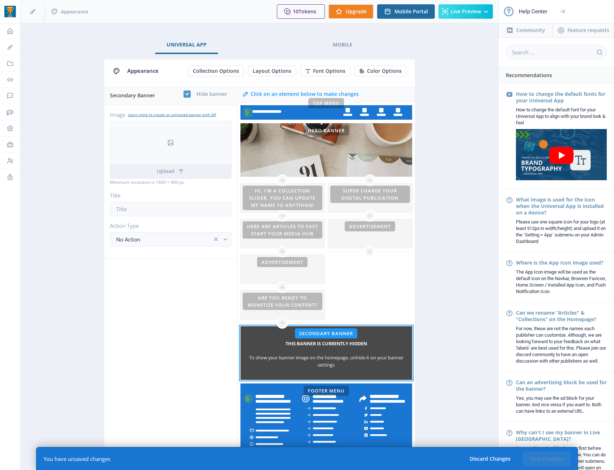
click at [186, 94] on use at bounding box center [186, 94] width 3 height 3
click at [184, 94] on input "checkbox" at bounding box center [184, 94] width 0 height 0
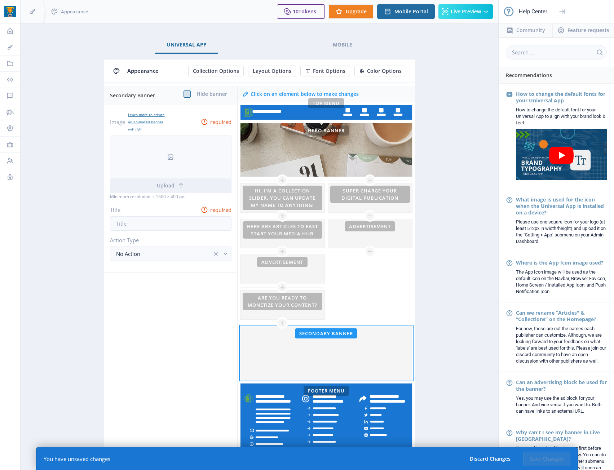
click at [186, 94] on span at bounding box center [187, 94] width 7 height 7
click at [184, 94] on input "checkbox" at bounding box center [184, 94] width 0 height 0
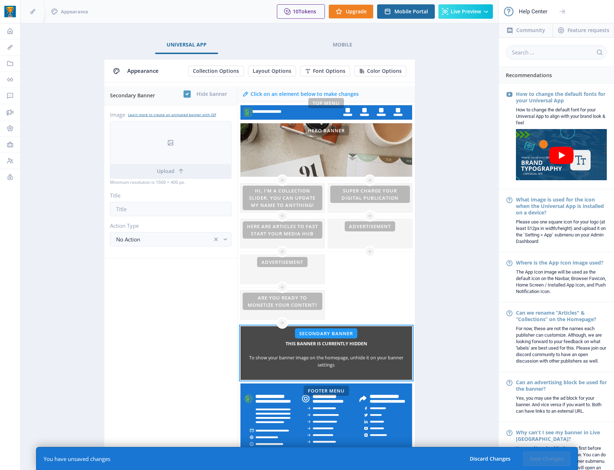
click at [187, 91] on icon at bounding box center [186, 94] width 3 height 7
click at [184, 94] on input "checkbox" at bounding box center [184, 94] width 0 height 0
checkbox input "false"
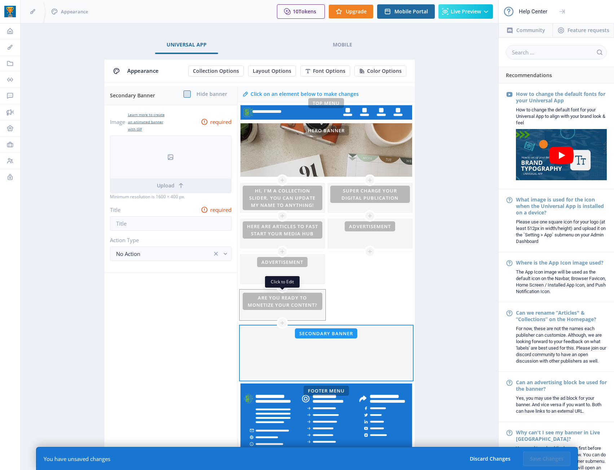
click at [302, 308] on div at bounding box center [283, 305] width 84 height 29
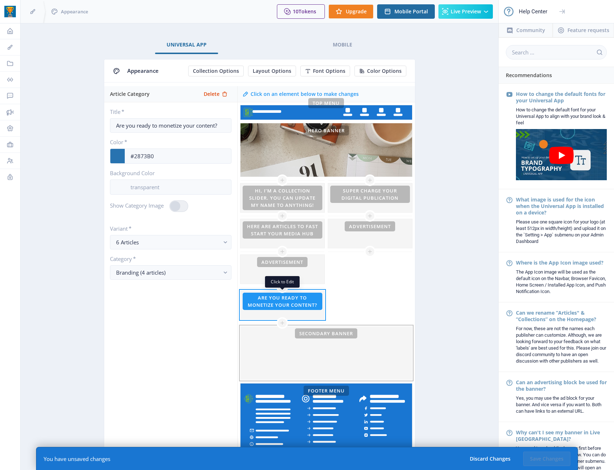
click at [318, 338] on div "This banner is currently hidden To show your banner image on the homepage, unhi…" at bounding box center [327, 353] width 172 height 54
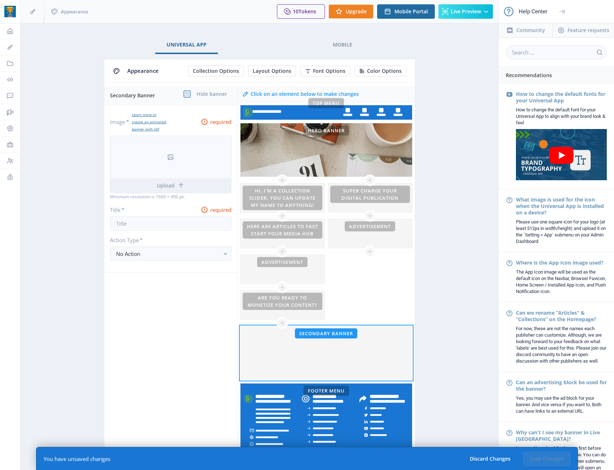
click at [188, 92] on span at bounding box center [187, 94] width 7 height 7
click at [184, 94] on input "checkbox" at bounding box center [184, 94] width 0 height 0
checkbox input "true"
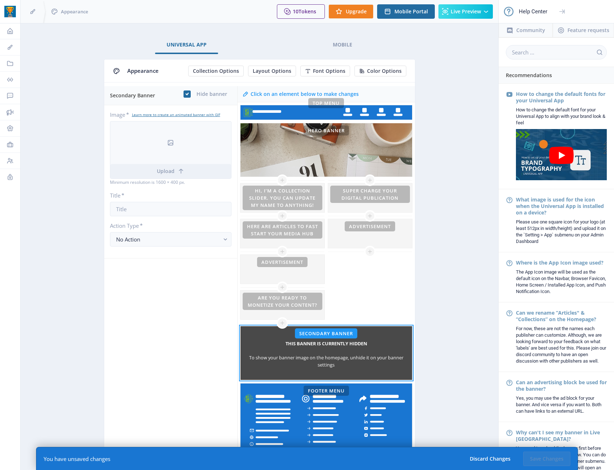
click at [167, 326] on div "Secondary Banner Hide banner Image * Learn more to create an animated banner wi…" at bounding box center [170, 273] width 133 height 374
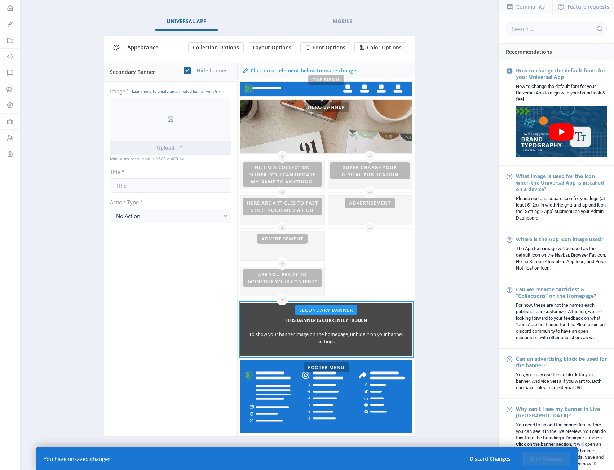
scroll to position [36, 0]
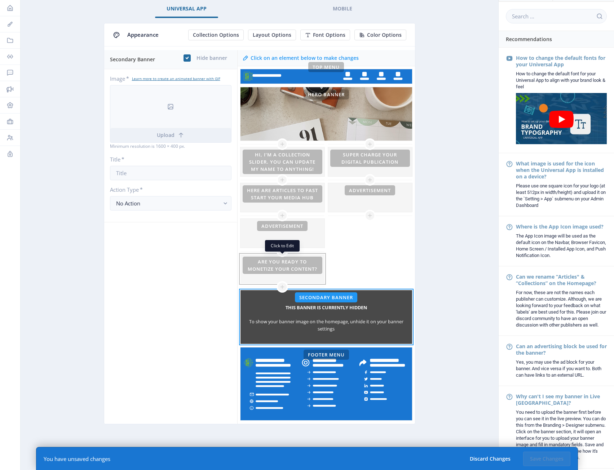
click at [312, 269] on div at bounding box center [283, 269] width 84 height 29
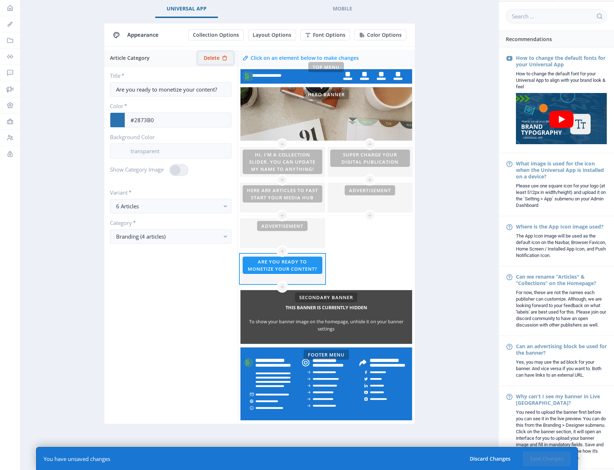
click at [223, 59] on icon at bounding box center [225, 58] width 6 height 6
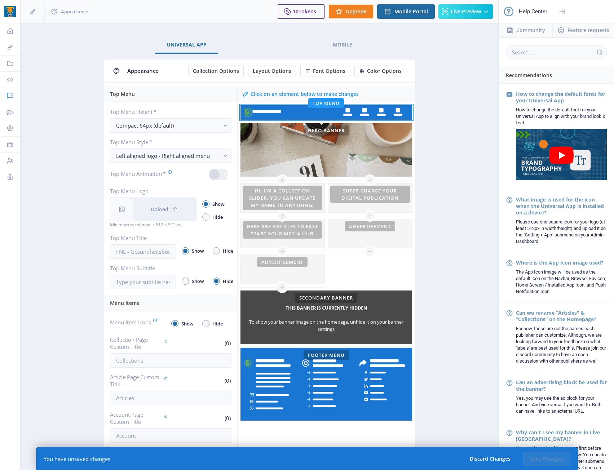
click at [7, 95] on icon at bounding box center [10, 96] width 6 height 6
click at [13, 81] on icon at bounding box center [9, 79] width 7 height 7
click at [92, 156] on app-branding-designer "Universal App Mobile Appearance Collection Options Layout Options Font Options …" at bounding box center [259, 332] width 453 height 593
click at [16, 30] on link "Dashboard" at bounding box center [10, 31] width 20 height 16
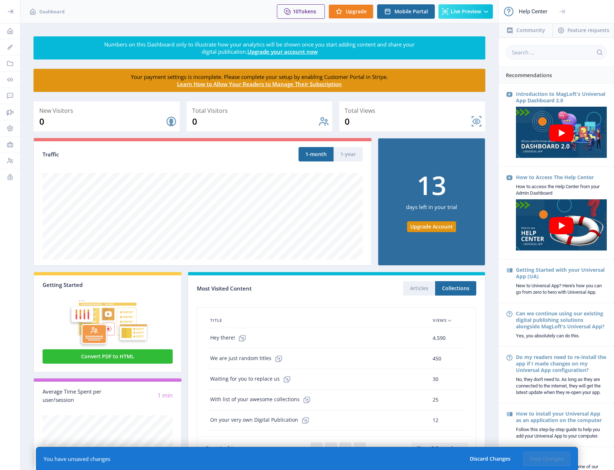
click at [9, 14] on icon at bounding box center [9, 11] width 7 height 7
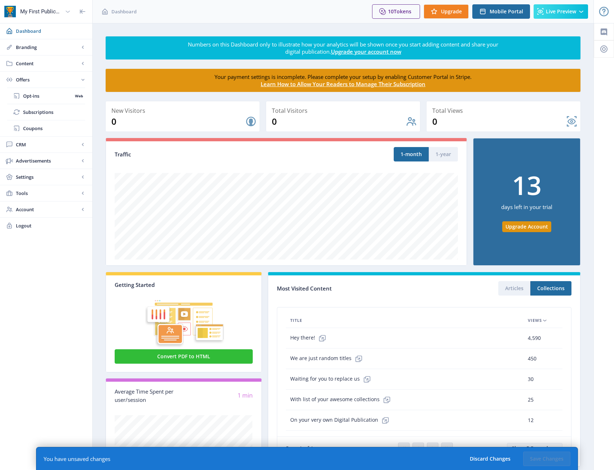
click at [62, 12] on div at bounding box center [68, 12] width 12 height 16
click at [69, 12] on icon at bounding box center [68, 11] width 4 height 2
click at [45, 209] on span "Account" at bounding box center [47, 209] width 63 height 7
click at [35, 141] on span "Tools" at bounding box center [47, 144] width 63 height 7
click at [44, 127] on span "Settings" at bounding box center [47, 128] width 63 height 7
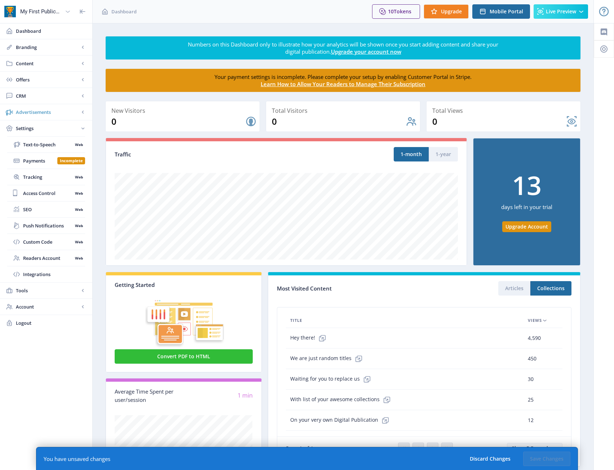
click at [44, 119] on link "Advertisements" at bounding box center [46, 112] width 92 height 16
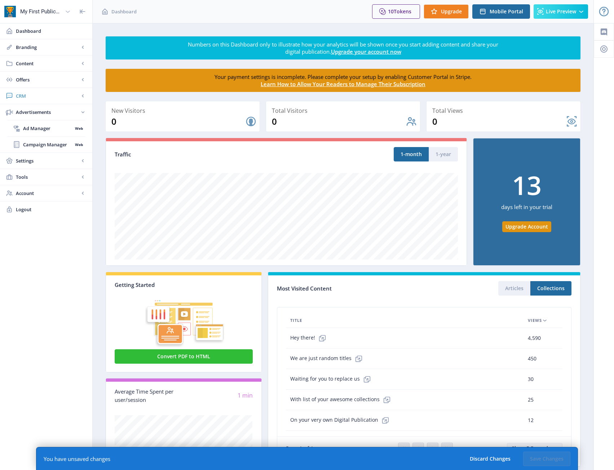
click at [41, 97] on span "CRM" at bounding box center [47, 95] width 63 height 7
click at [41, 83] on link "Offers" at bounding box center [46, 80] width 92 height 16
click at [45, 62] on span "Content" at bounding box center [47, 63] width 63 height 7
click at [30, 94] on span "Collections" at bounding box center [54, 95] width 62 height 7
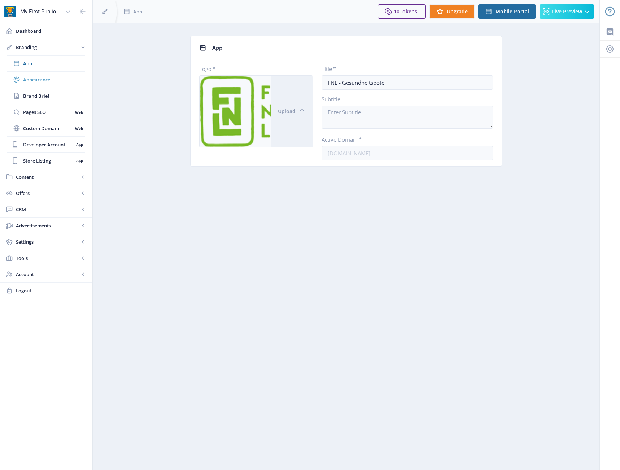
click at [49, 82] on span "Appearance" at bounding box center [54, 79] width 62 height 7
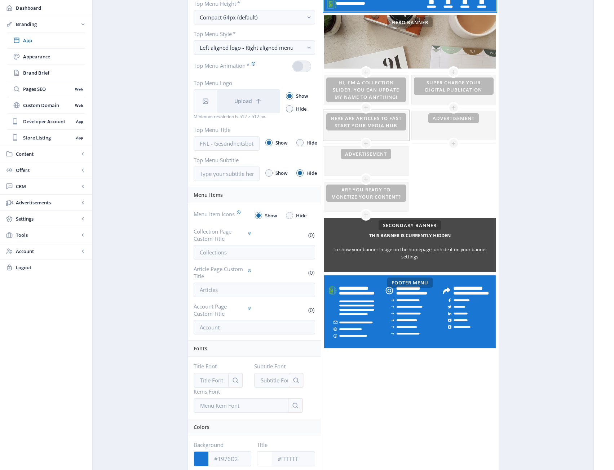
click at [391, 124] on div at bounding box center [366, 125] width 84 height 29
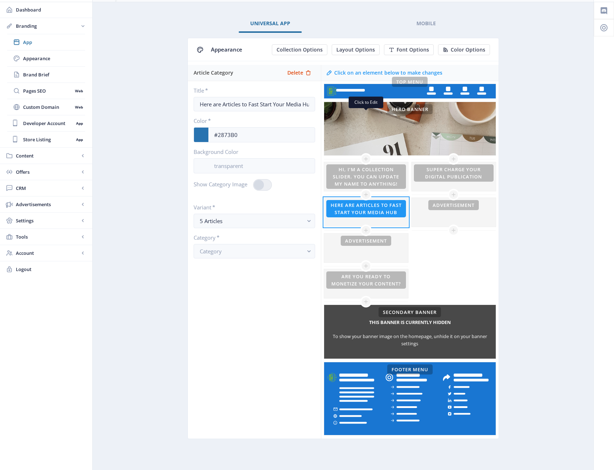
scroll to position [21, 0]
click at [287, 74] on span "Delete" at bounding box center [295, 73] width 16 height 6
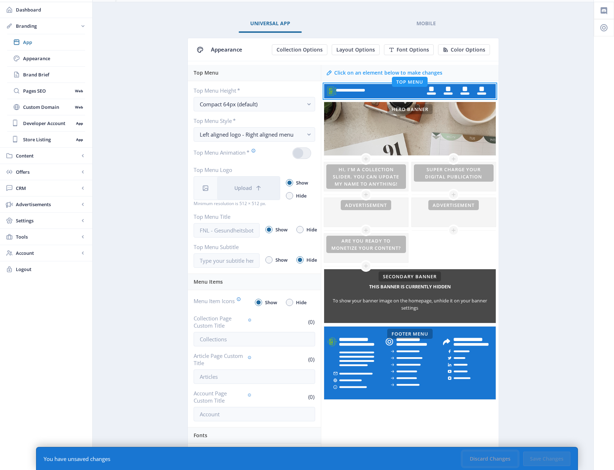
click at [479, 457] on button "Discard Changes" at bounding box center [490, 459] width 54 height 14
click at [492, 459] on button "Discard Changes" at bounding box center [490, 459] width 54 height 14
click at [557, 381] on app-branding-designer "Universal App Mobile Appearance Collection Options Layout Options Font Options …" at bounding box center [343, 311] width 476 height 593
click at [401, 178] on div at bounding box center [366, 176] width 84 height 29
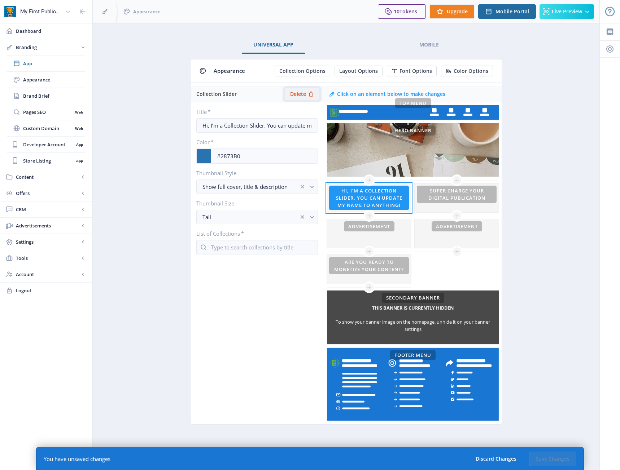
click at [294, 94] on span "Delete" at bounding box center [298, 94] width 16 height 6
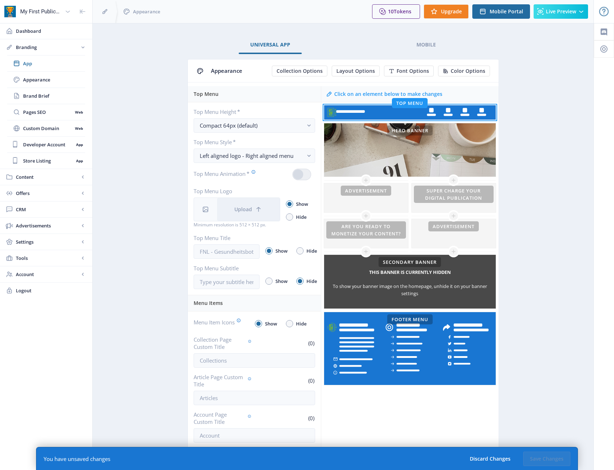
click at [528, 247] on app-branding-designer "Universal App Mobile Appearance Collection Options Layout Options Font Options …" at bounding box center [343, 332] width 476 height 593
click at [493, 458] on button "Discard Changes" at bounding box center [490, 459] width 54 height 14
click at [397, 193] on div at bounding box center [366, 198] width 84 height 29
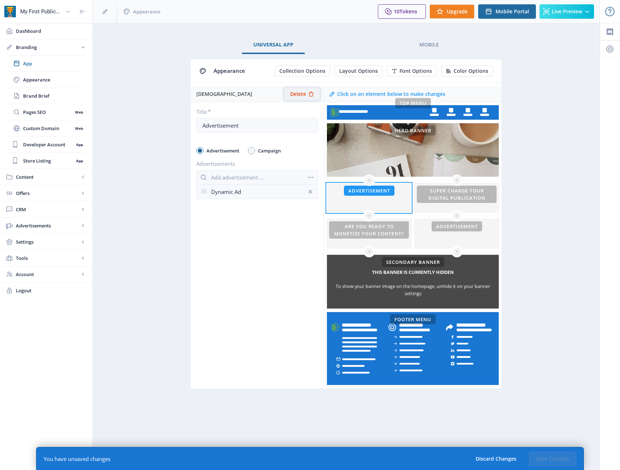
click at [295, 93] on span "Delete" at bounding box center [298, 94] width 16 height 6
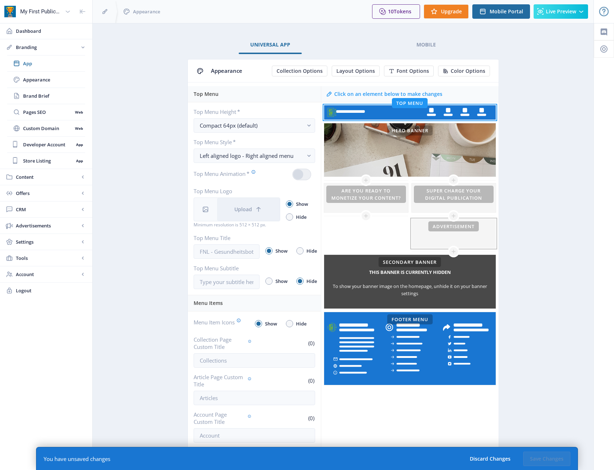
click at [485, 244] on div at bounding box center [454, 233] width 84 height 29
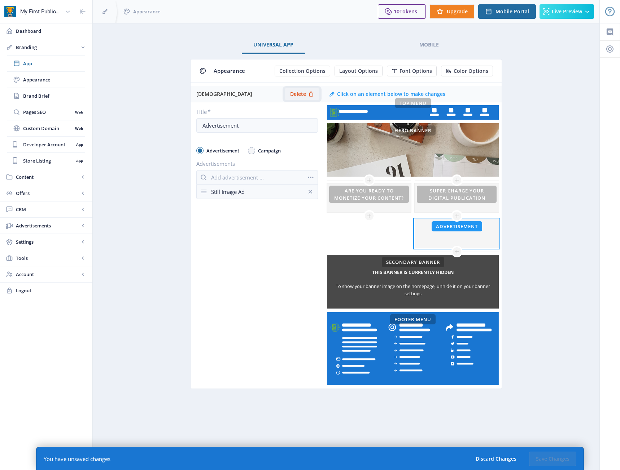
click at [305, 91] on span "Delete" at bounding box center [298, 94] width 16 height 6
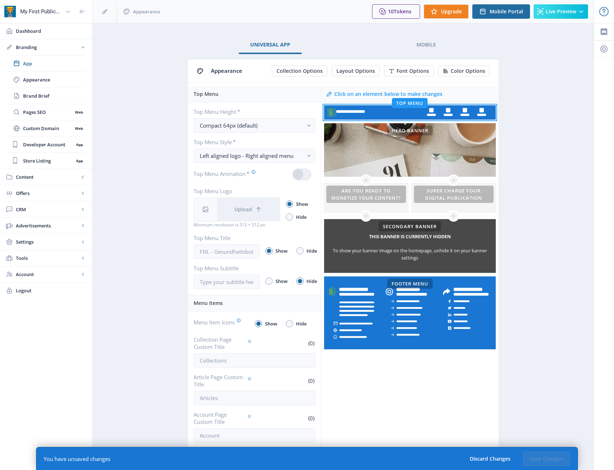
click at [579, 262] on app-branding-designer "Universal App Mobile Appearance Collection Options Layout Options Font Options …" at bounding box center [343, 332] width 476 height 593
click at [481, 460] on button "Discard Changes" at bounding box center [490, 459] width 54 height 14
click at [488, 461] on button "Discard Changes" at bounding box center [490, 459] width 54 height 14
click at [555, 207] on app-branding-designer "Universal App Mobile Appearance Collection Options Layout Options Font Options …" at bounding box center [343, 332] width 476 height 593
click at [50, 175] on span "Content" at bounding box center [47, 176] width 63 height 7
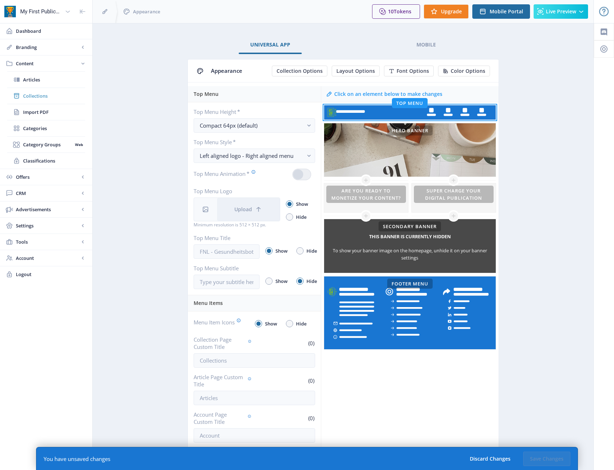
click at [43, 97] on span "Collections" at bounding box center [54, 95] width 62 height 7
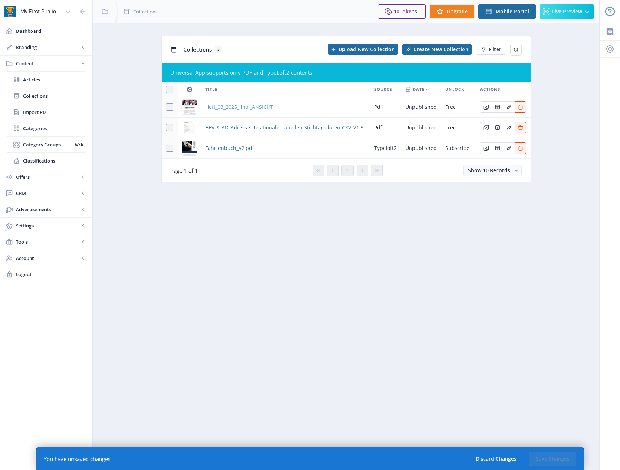
click at [251, 107] on span "Heft_03_2025_final_ANSICHT." at bounding box center [239, 107] width 69 height 9
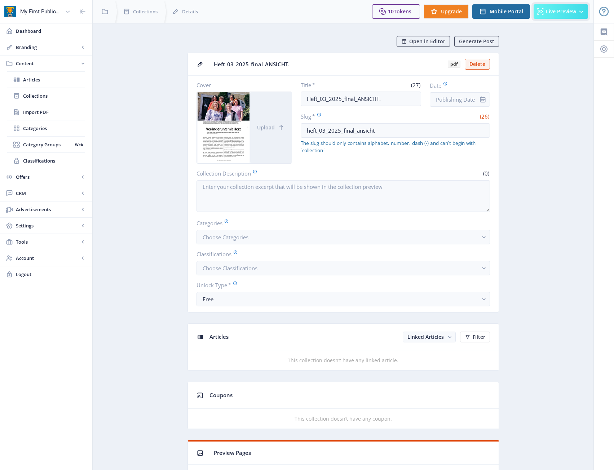
click at [549, 8] on button "Live Preview" at bounding box center [561, 11] width 54 height 14
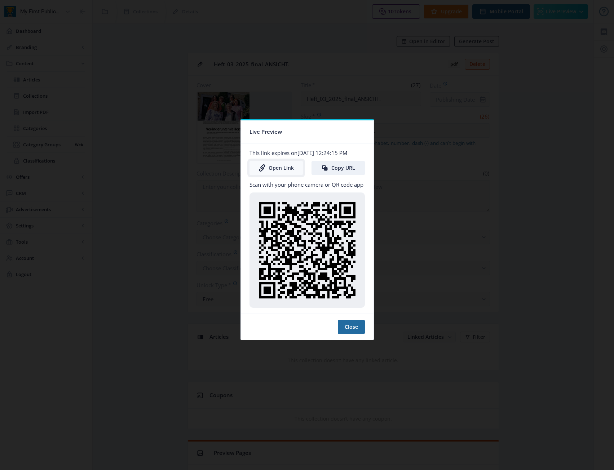
click at [291, 173] on link "Open Link" at bounding box center [276, 168] width 53 height 14
click at [311, 76] on div at bounding box center [307, 235] width 614 height 470
